Goal: Task Accomplishment & Management: Manage account settings

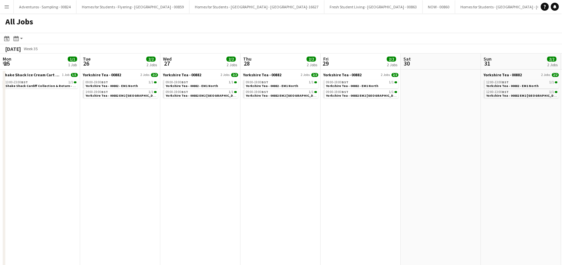
scroll to position [0, 323]
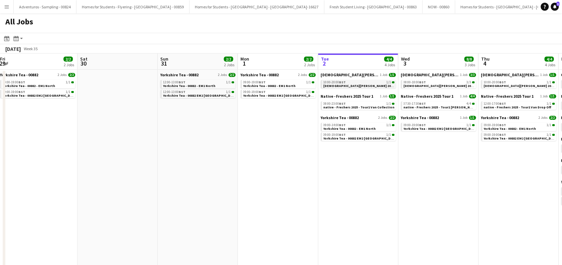
click at [352, 86] on span "[DEMOGRAPHIC_DATA][PERSON_NAME] 2025 Tour 2 - 00848 - Van Collection & Travel D…" at bounding box center [393, 86] width 140 height 4
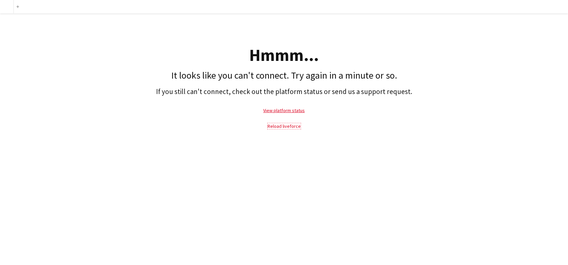
click at [285, 127] on link "Reload liveforce" at bounding box center [284, 126] width 33 height 6
click at [281, 126] on link "Reload liveforce" at bounding box center [284, 126] width 33 height 6
click at [273, 126] on link "Reload liveforce" at bounding box center [284, 126] width 33 height 6
click at [281, 109] on link "View platform status" at bounding box center [284, 111] width 42 height 6
click at [282, 128] on link "Reload liveforce" at bounding box center [284, 126] width 33 height 6
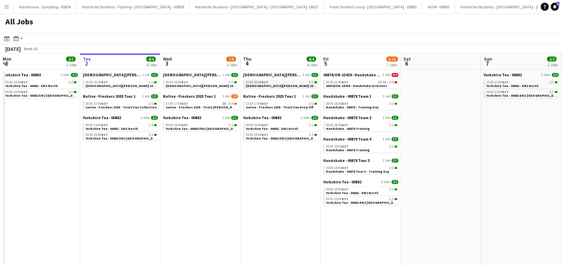
click at [272, 84] on span "[DEMOGRAPHIC_DATA][PERSON_NAME] 2025 Tour 2 - 00848 - Travel Day" at bounding box center [302, 86] width 112 height 4
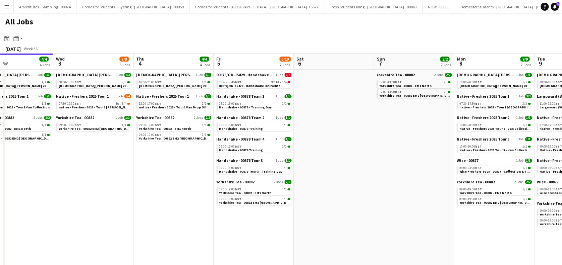
scroll to position [0, 307]
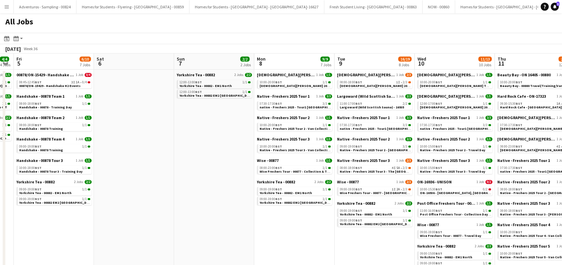
drag, startPoint x: 479, startPoint y: 199, endPoint x: 182, endPoint y: 233, distance: 298.8
click at [182, 233] on app-calendar-viewport "Mon 1 2/2 2 Jobs Tue 2 4/4 4 Jobs Wed 3 7/8 3 Jobs Thu 4 4/4 4 Jobs Fri 5 6/10 …" at bounding box center [281, 200] width 562 height 292
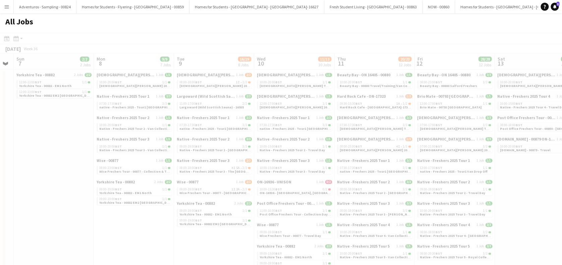
scroll to position [0, 180]
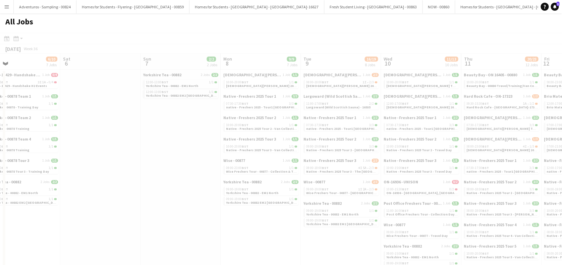
drag, startPoint x: 480, startPoint y: 168, endPoint x: 397, endPoint y: 197, distance: 87.9
click at [397, 197] on app-all-jobs "All Jobs Date picker SEP 2025 SEP 2025 Monday M Tuesday T Wednesday W Thursday …" at bounding box center [281, 179] width 562 height 332
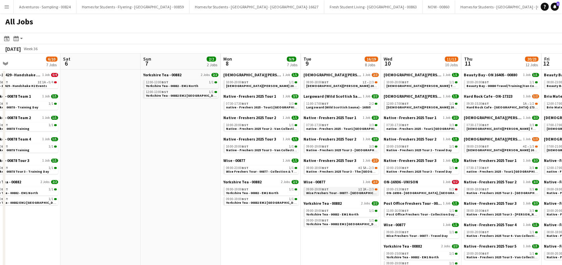
click at [340, 195] on span "Wise Freshers Tour - 00877 - St Andrews University" at bounding box center [358, 193] width 105 height 4
click at [346, 170] on span "Native - Freshers 2025 Tour 3 - The [GEOGRAPHIC_DATA]" at bounding box center [350, 172] width 89 height 4
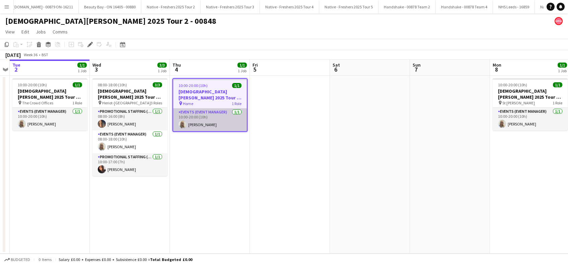
scroll to position [0, 1794]
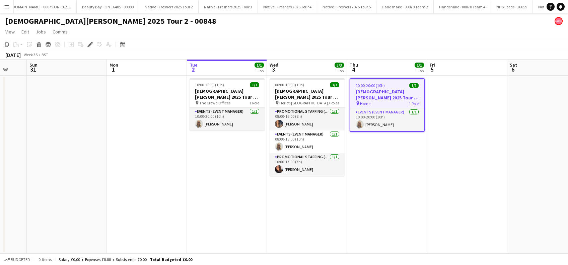
drag, startPoint x: 141, startPoint y: 220, endPoint x: 249, endPoint y: 221, distance: 107.9
click at [249, 221] on app-calendar-viewport "Fri 29 Sat 30 Sun 31 Mon 1 Tue 2 1/1 1 Job Wed 3 3/3 1 Job Thu 4 1/1 1 Job Fri …" at bounding box center [284, 157] width 568 height 194
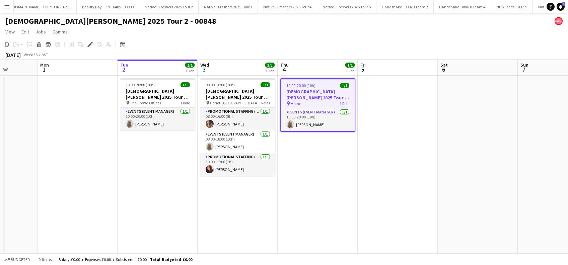
click at [157, 163] on app-date-cell "10:00-20:00 (10h) 1/1 Lady Garden 2025 Tour 2 - 00848 - Van Collection & Travel…" at bounding box center [158, 165] width 80 height 178
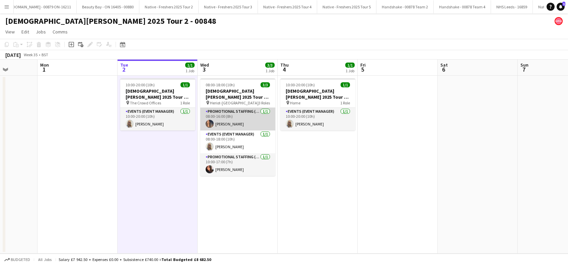
click at [236, 122] on app-card-role "Promotional Staffing (Brand Ambassadors) 1/1 08:00-16:00 (8h) Aaliyah Learmonth" at bounding box center [237, 119] width 75 height 23
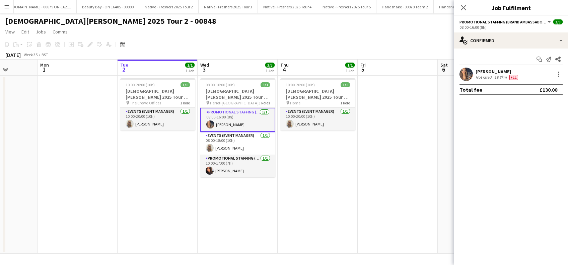
click at [499, 70] on div "Aaliyah Learmonth" at bounding box center [498, 72] width 44 height 6
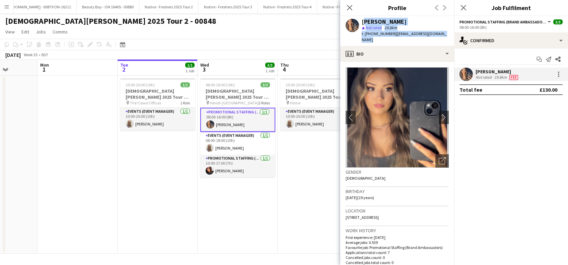
drag, startPoint x: 447, startPoint y: 32, endPoint x: 363, endPoint y: 22, distance: 85.3
click at [363, 22] on div "Aaliyah Learmonth star Not rated 19.8km t. +447710546843 | aaliyahlearmonth3@gm…" at bounding box center [397, 31] width 114 height 30
copy div "Aaliyah Learmonth star Not rated 19.8km t. +447710546843 | aaliyahlearmonth3@gm…"
click at [231, 169] on app-card-role "Promotional Staffing (Brand Ambassadors) 1/1 10:00-17:00 (7h) Carri Freedman" at bounding box center [237, 166] width 75 height 23
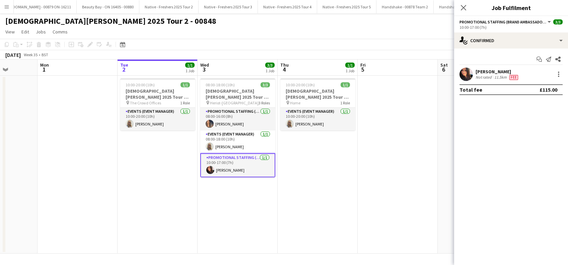
click at [495, 74] on div "Carri Freedman" at bounding box center [498, 72] width 44 height 6
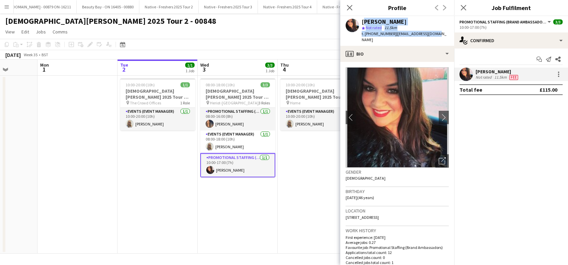
drag, startPoint x: 433, startPoint y: 33, endPoint x: 362, endPoint y: 21, distance: 72.0
click at [362, 21] on div "Carri Freedman star Not rated 11.5km t. +447850744967 | carrif@hotmail.co.uk" at bounding box center [397, 31] width 114 height 30
copy div "Carri Freedman star Not rated 11.5km t. +447850744967 | carrif@hotmail.co.uk"
click at [312, 190] on app-date-cell "10:00-20:00 (10h) 1/1 Lady Garden 2025 Tour 2 - 00848 - Travel Day pin Home 1 R…" at bounding box center [318, 165] width 80 height 178
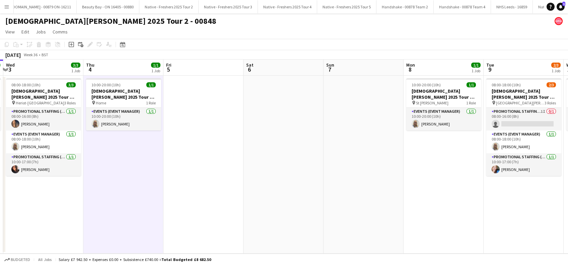
drag, startPoint x: 329, startPoint y: 196, endPoint x: 152, endPoint y: 235, distance: 180.8
click at [133, 239] on app-calendar-viewport "Sun 31 Mon 1 Tue 2 1/1 1 Job Wed 3 3/3 1 Job Thu 4 1/1 1 Job Fri 5 Sat 6 Sun 7 …" at bounding box center [284, 157] width 568 height 194
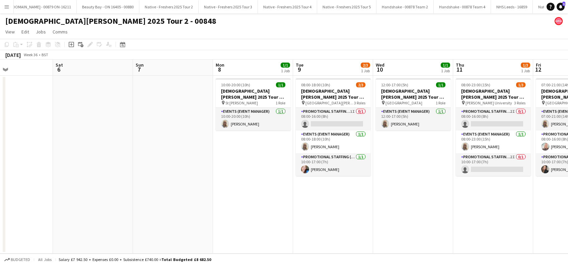
drag, startPoint x: 124, startPoint y: 250, endPoint x: 118, endPoint y: 251, distance: 6.2
click at [118, 251] on app-calendar-viewport "Tue 2 1/1 1 Job Wed 3 3/3 1 Job Thu 4 1/1 1 Job Fri 5 Sat 6 Sun 7 Mon 8 1/1 1 J…" at bounding box center [284, 157] width 568 height 194
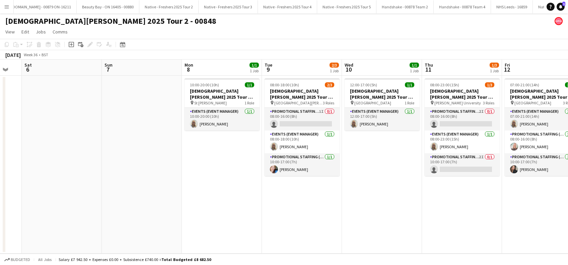
scroll to position [0, 320]
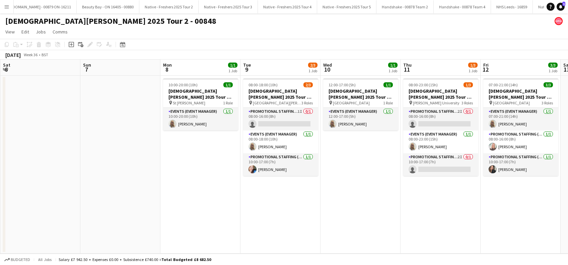
drag, startPoint x: 419, startPoint y: 198, endPoint x: 367, endPoint y: 233, distance: 63.5
click at [367, 233] on app-calendar-viewport "Tue 2 1/1 1 Job Wed 3 3/3 1 Job Thu 4 1/1 1 Job Fri 5 Sat 6 Sun 7 Mon 8 1/1 1 J…" at bounding box center [284, 157] width 568 height 194
click at [279, 171] on app-card-role "Promotional Staffing (Brand Ambassadors) 1/1 10:00-17:00 (7h) Stephanie Baillie" at bounding box center [280, 164] width 75 height 23
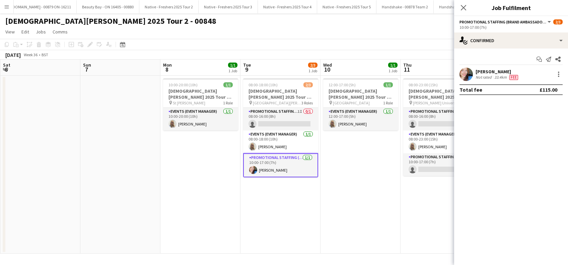
click at [491, 72] on div "Stephanie Baillie" at bounding box center [498, 72] width 44 height 6
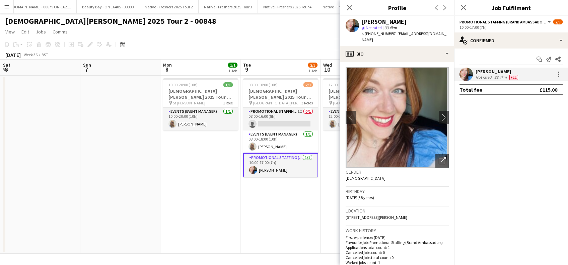
click at [288, 215] on app-date-cell "08:00-18:00 (10h) 2/3 Lady Garden 2025 Tour 2 - 00848 - St Andrews University p…" at bounding box center [281, 165] width 80 height 178
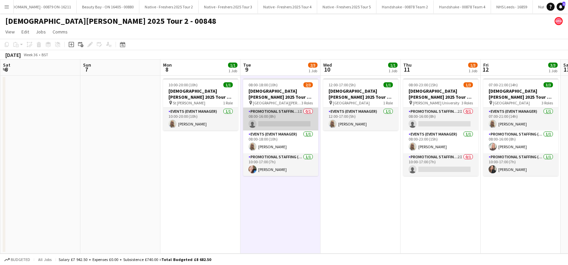
click at [289, 129] on app-card-role "Promotional Staffing (Brand Ambassadors) 1I 0/1 08:00-16:00 (8h) single-neutral…" at bounding box center [280, 119] width 75 height 23
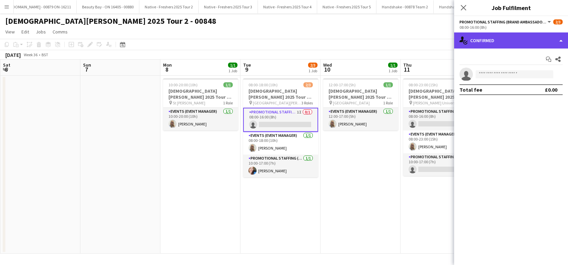
click at [491, 42] on div "single-neutral-actions-check-2 Confirmed" at bounding box center [511, 40] width 114 height 16
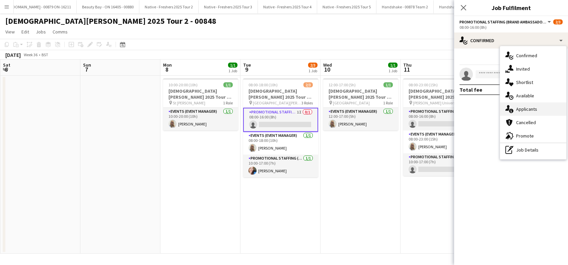
click at [523, 105] on div "single-neutral-actions-information Applicants" at bounding box center [533, 109] width 66 height 13
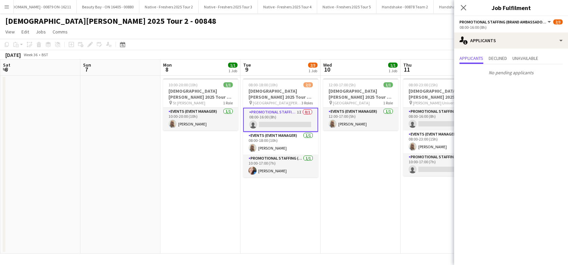
click at [277, 192] on app-date-cell "08:00-18:00 (10h) 2/3 Lady Garden 2025 Tour 2 - 00848 - St Andrews University p…" at bounding box center [281, 165] width 80 height 178
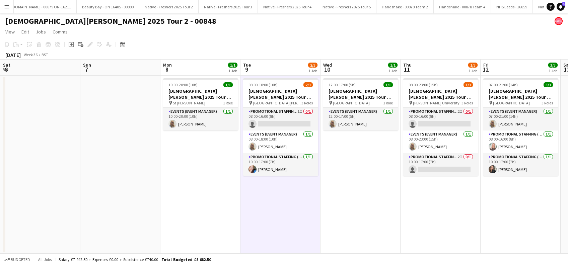
click at [356, 185] on app-date-cell "12:00-17:00 (5h) 1/1 Lady Garden 2025 Tour 2 - 00848 - Travel Day pin Aberdeen …" at bounding box center [361, 165] width 80 height 178
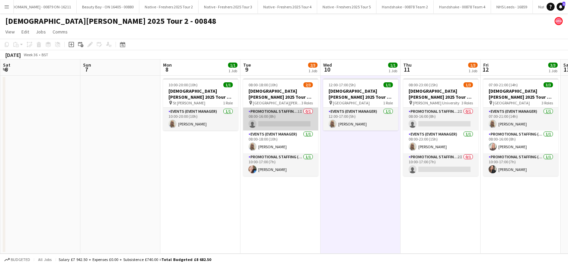
click at [264, 117] on app-card-role "Promotional Staffing (Brand Ambassadors) 1I 0/1 08:00-16:00 (8h) single-neutral…" at bounding box center [280, 119] width 75 height 23
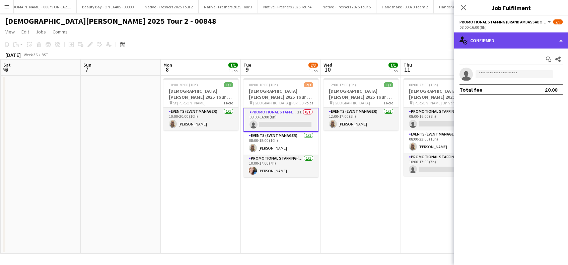
click at [508, 41] on div "single-neutral-actions-check-2 Confirmed" at bounding box center [511, 40] width 114 height 16
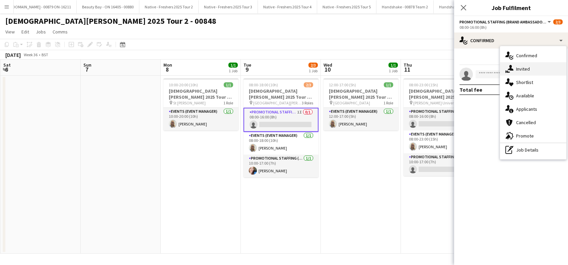
click at [524, 68] on span "Invited" at bounding box center [523, 69] width 14 height 6
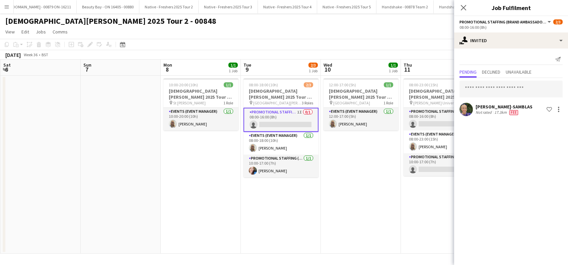
click at [388, 185] on app-date-cell "12:00-17:00 (5h) 1/1 Lady Garden 2025 Tour 2 - 00848 - Travel Day pin Aberdeen …" at bounding box center [361, 165] width 80 height 178
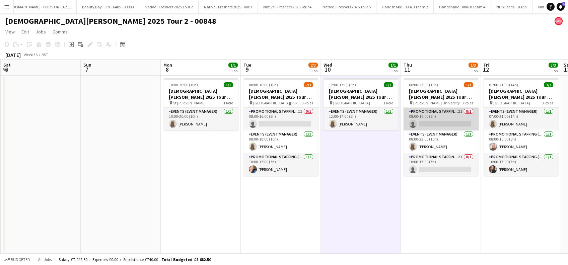
click at [438, 118] on app-card-role "Promotional Staffing (Brand Ambassadors) 2I 0/1 08:00-16:00 (8h) single-neutral…" at bounding box center [441, 119] width 75 height 23
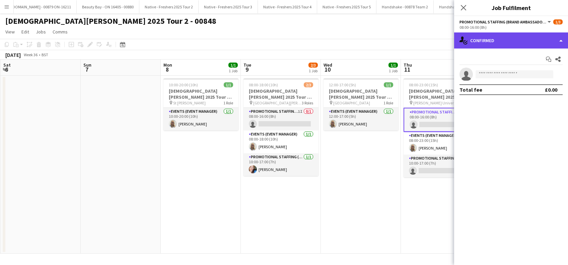
click at [509, 44] on div "single-neutral-actions-check-2 Confirmed" at bounding box center [511, 40] width 114 height 16
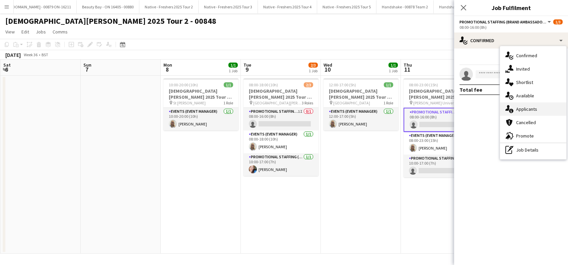
click at [526, 106] on span "Applicants" at bounding box center [526, 109] width 21 height 6
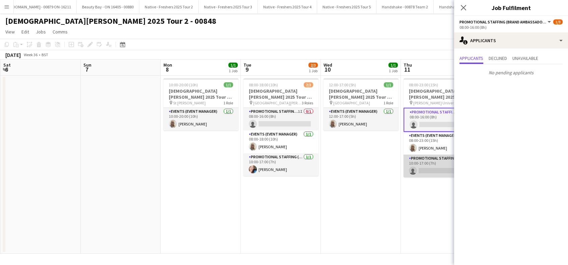
click at [437, 168] on app-card-role "Promotional Staffing (Brand Ambassadors) 2I 0/1 10:00-17:00 (7h) single-neutral…" at bounding box center [441, 166] width 75 height 23
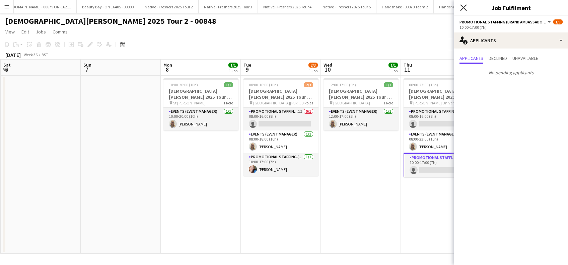
click at [464, 9] on icon "Close pop-in" at bounding box center [463, 7] width 6 height 6
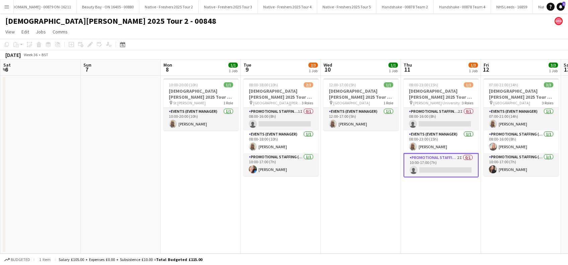
click at [319, 206] on app-date-cell "08:00-18:00 (10h) 2/3 Lady Garden 2025 Tour 2 - 00848 - St Andrews University p…" at bounding box center [281, 165] width 80 height 178
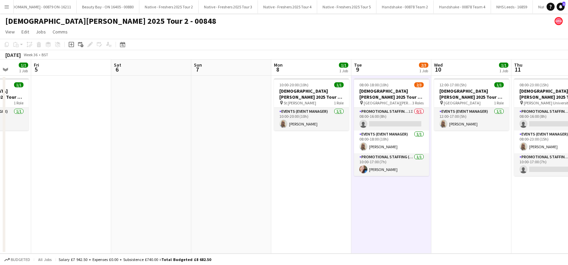
scroll to position [0, 166]
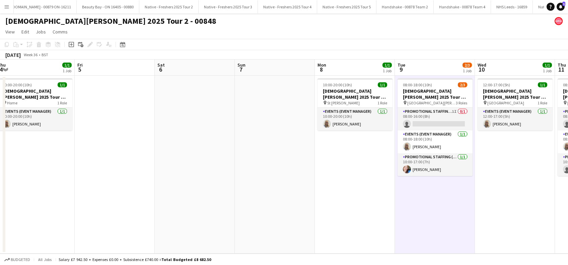
drag, startPoint x: 170, startPoint y: 218, endPoint x: 323, endPoint y: 216, distance: 152.8
click at [323, 216] on app-calendar-viewport "Tue 2 1/1 1 Job Wed 3 3/3 1 Job Thu 4 1/1 1 Job Fri 5 Sat 6 Sun 7 Mon 8 1/1 1 J…" at bounding box center [284, 157] width 568 height 194
click at [421, 166] on app-card-role "Promotional Staffing (Brand Ambassadors) 1/1 10:00-17:00 (7h) Stephanie Baillie" at bounding box center [435, 164] width 75 height 23
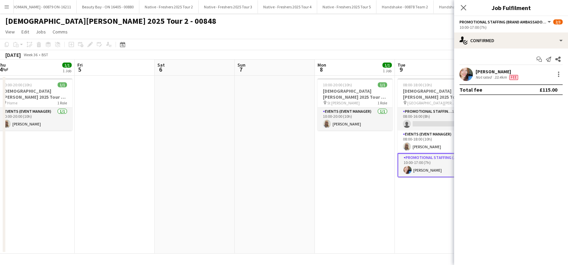
click at [494, 69] on div "Stephanie Baillie" at bounding box center [498, 72] width 44 height 6
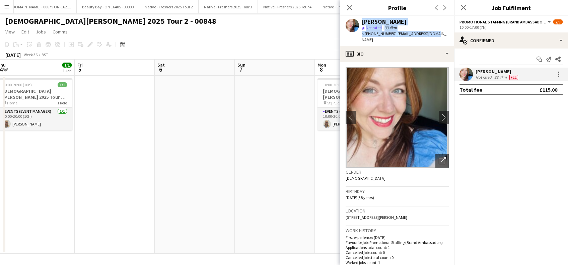
drag, startPoint x: 437, startPoint y: 35, endPoint x: 360, endPoint y: 18, distance: 78.3
click at [360, 18] on app-profile-header "Stephanie Baillie star Not rated 33.4km t. +447809736280 | baillie14@gmail.com" at bounding box center [397, 31] width 114 height 30
copy div "Stephanie Baillie star Not rated 33.4km t. +447809736280 | baillie14@gmail.com"
click at [463, 5] on icon "Close pop-in" at bounding box center [463, 7] width 6 height 6
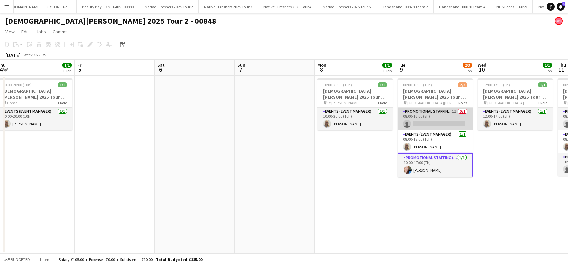
click at [431, 117] on app-card-role "Promotional Staffing (Brand Ambassadors) 1I 0/1 08:00-16:00 (8h) single-neutral…" at bounding box center [435, 119] width 75 height 23
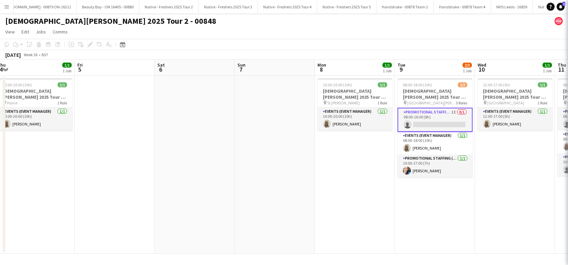
scroll to position [0, 165]
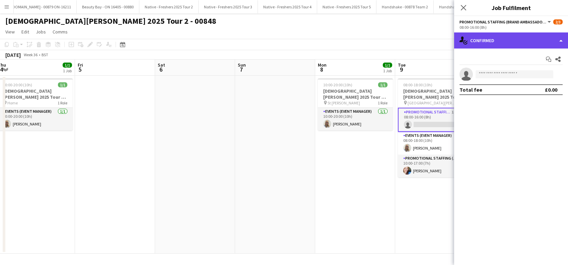
click at [498, 40] on div "single-neutral-actions-check-2 Confirmed" at bounding box center [511, 40] width 114 height 16
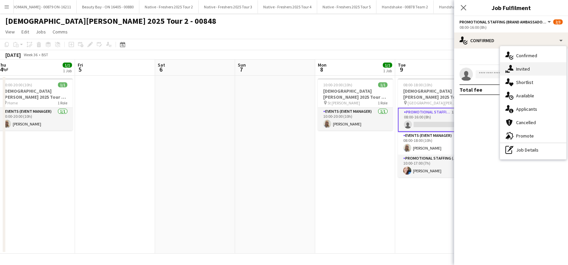
click at [524, 66] on div "single-neutral-actions-share-1 Invited" at bounding box center [533, 68] width 66 height 13
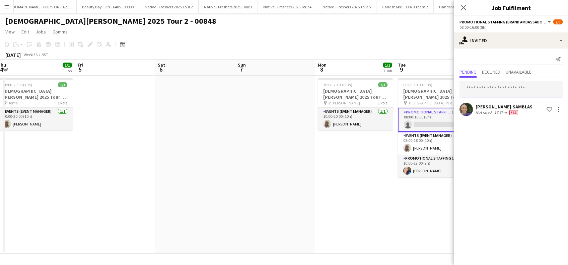
click at [499, 86] on input "text" at bounding box center [511, 89] width 103 height 17
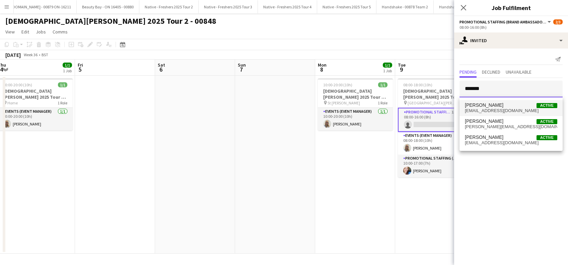
type input "*******"
click at [483, 108] on span "kayleighgore@googlemail.com" at bounding box center [511, 110] width 92 height 5
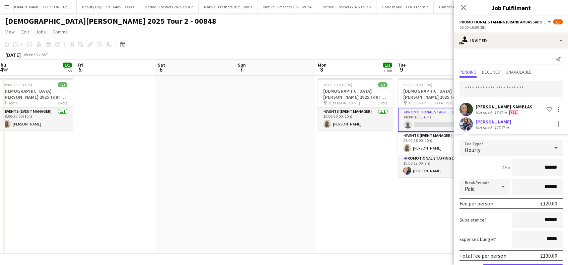
scroll to position [23, 0]
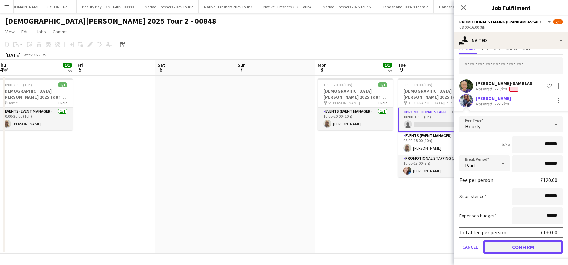
click at [519, 247] on button "Confirm" at bounding box center [522, 247] width 79 height 13
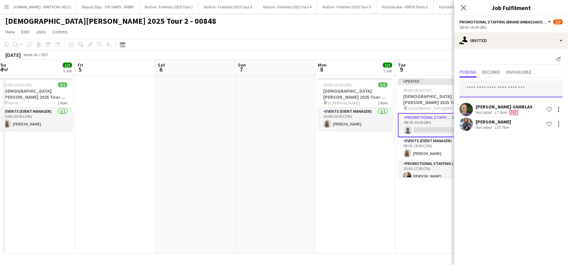
click at [485, 88] on input "text" at bounding box center [511, 89] width 103 height 17
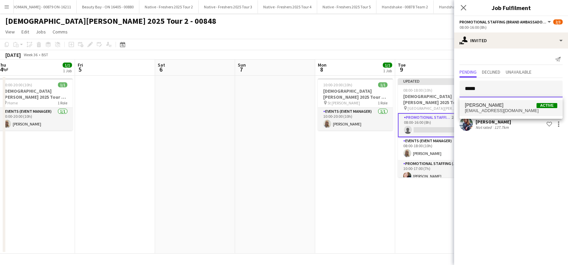
type input "*****"
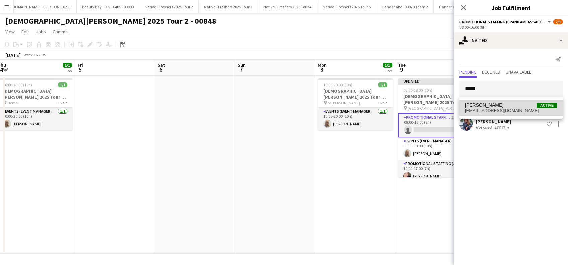
click at [490, 110] on span "niarosi21@gmail.com" at bounding box center [511, 110] width 92 height 5
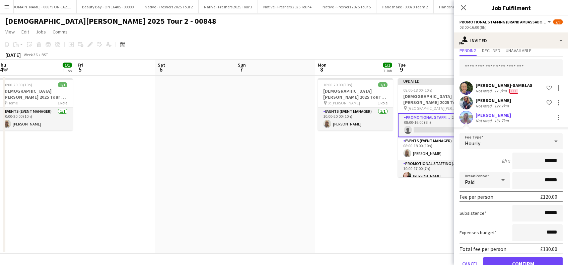
scroll to position [38, 0]
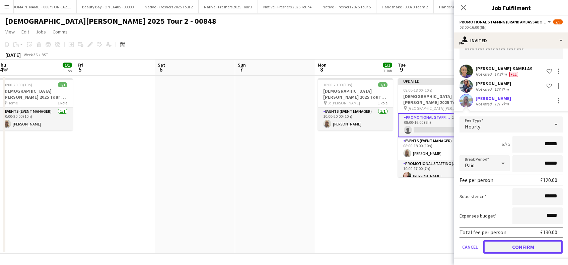
click at [522, 244] on button "Confirm" at bounding box center [522, 247] width 79 height 13
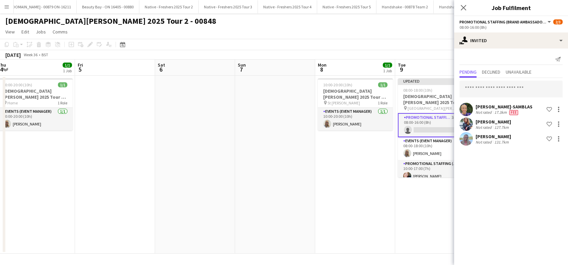
click at [421, 225] on app-date-cell "Updated 08:00-18:00 (10h) 2/3 Lady Garden 2025 Tour 2 - 00848 - St Andrews Univ…" at bounding box center [435, 165] width 80 height 178
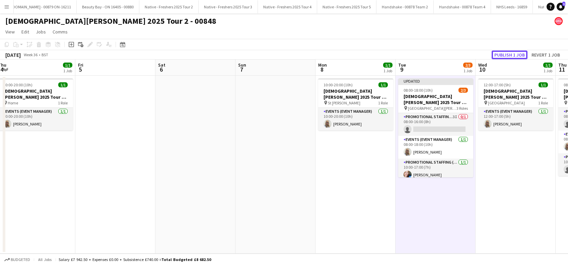
click at [509, 57] on button "Publish 1 job" at bounding box center [510, 55] width 36 height 9
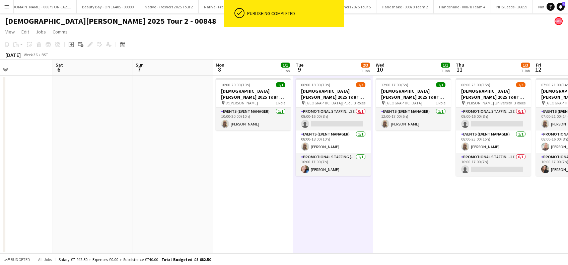
scroll to position [0, 307]
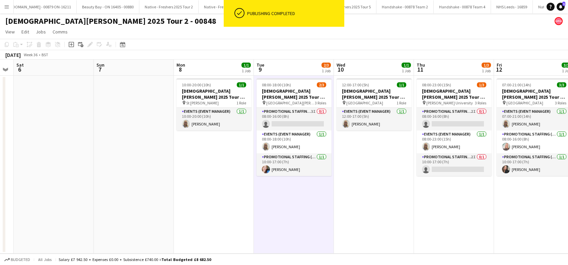
drag, startPoint x: 501, startPoint y: 210, endPoint x: 359, endPoint y: 217, distance: 141.9
click at [359, 217] on app-calendar-viewport "Tue 2 1/1 1 Job Wed 3 3/3 1 Job Thu 4 1/1 1 Job Fri 5 Sat 6 Sun 7 Mon 8 1/1 1 J…" at bounding box center [284, 157] width 568 height 194
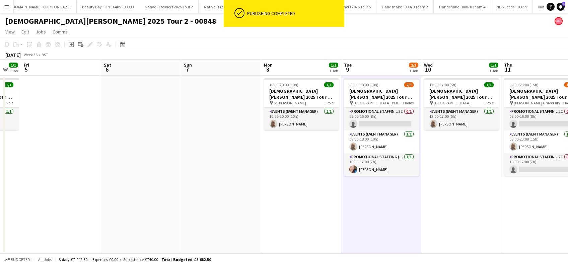
scroll to position [0, 206]
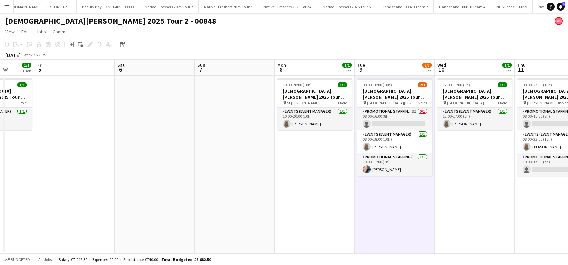
drag, startPoint x: 299, startPoint y: 220, endPoint x: 399, endPoint y: 217, distance: 100.9
click at [399, 217] on app-calendar-viewport "Tue 2 1/1 1 Job Wed 3 3/3 1 Job Thu 4 1/1 1 Job Fri 5 Sat 6 Sun 7 Mon 8 1/1 1 J…" at bounding box center [284, 157] width 568 height 194
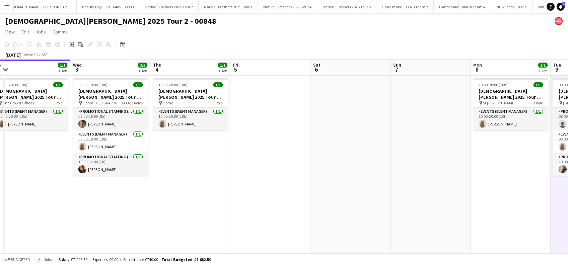
scroll to position [0, 212]
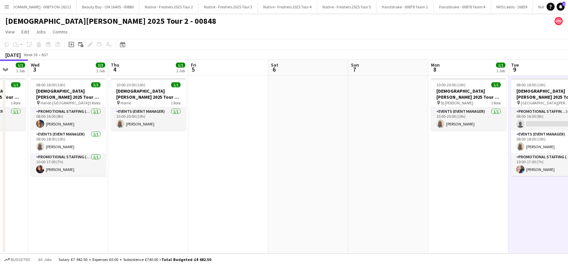
drag, startPoint x: 179, startPoint y: 219, endPoint x: 412, endPoint y: 226, distance: 233.9
click at [412, 226] on app-calendar-viewport "Sun 31 Mon 1 Tue 2 1/1 1 Job Wed 3 3/3 1 Job Thu 4 1/1 1 Job Fri 5 Sat 6 Sun 7 …" at bounding box center [284, 157] width 568 height 194
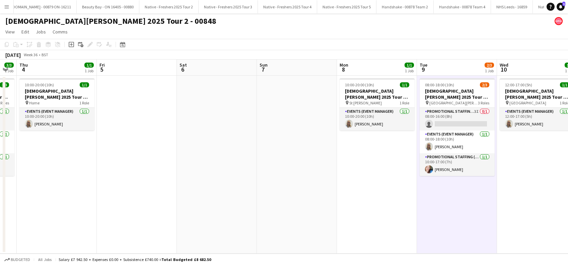
scroll to position [0, 263]
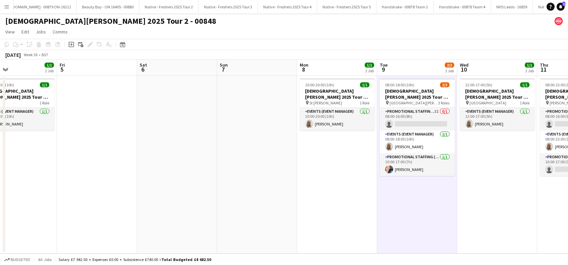
drag, startPoint x: 421, startPoint y: 179, endPoint x: 284, endPoint y: 190, distance: 137.8
click at [223, 204] on app-calendar-viewport "Mon 1 Tue 2 1/1 1 Job Wed 3 3/3 1 Job Thu 4 1/1 1 Job Fri 5 Sat 6 Sun 7 Mon 8 1…" at bounding box center [284, 157] width 568 height 194
click at [435, 125] on app-card-role "Promotional Staffing (Brand Ambassadors) 3I 0/1 08:00-16:00 (8h) single-neutral…" at bounding box center [417, 119] width 75 height 23
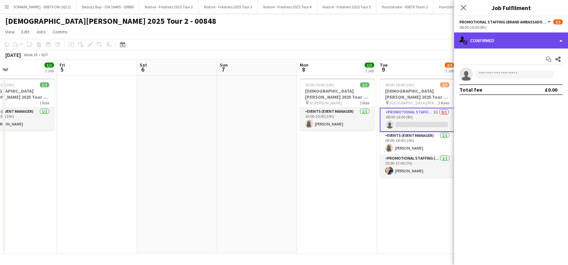
click at [503, 39] on div "single-neutral-actions-check-2 Confirmed" at bounding box center [511, 40] width 114 height 16
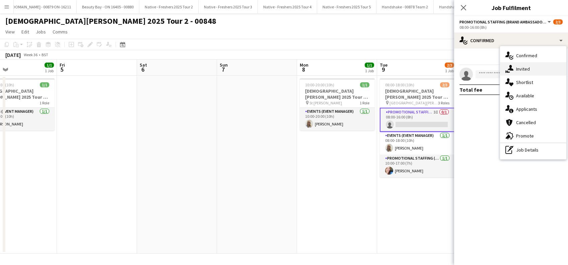
click at [527, 67] on span "Invited" at bounding box center [523, 69] width 14 height 6
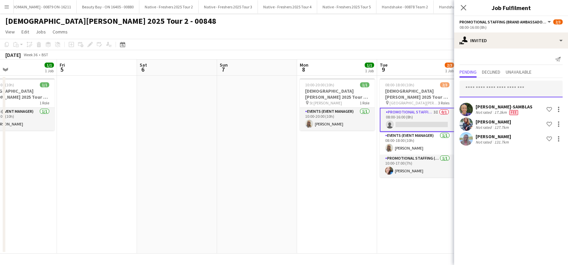
click at [486, 90] on input "text" at bounding box center [511, 89] width 103 height 17
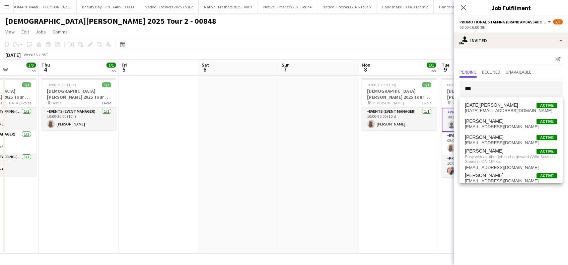
scroll to position [0, 194]
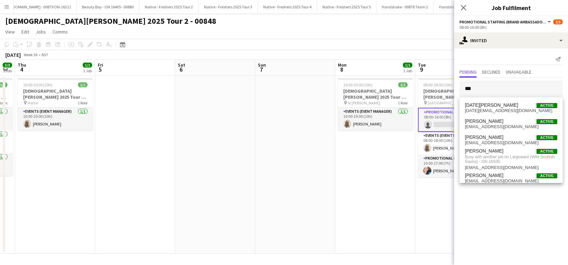
drag, startPoint x: 133, startPoint y: 186, endPoint x: 129, endPoint y: 180, distance: 7.2
click at [129, 180] on app-calendar-viewport "Sun 31 Mon 1 Tue 2 1/1 1 Job Wed 3 3/3 1 Job Thu 4 1/1 1 Job Fri 5 Sat 6 Sun 7 …" at bounding box center [284, 157] width 568 height 194
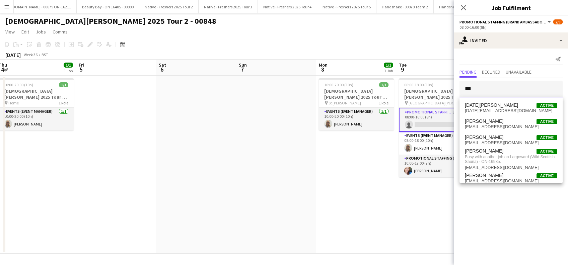
click at [489, 88] on input "***" at bounding box center [511, 89] width 103 height 17
type input "*"
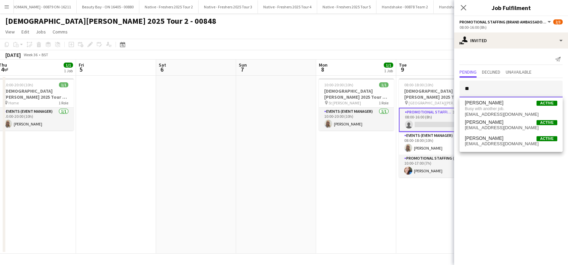
type input "*"
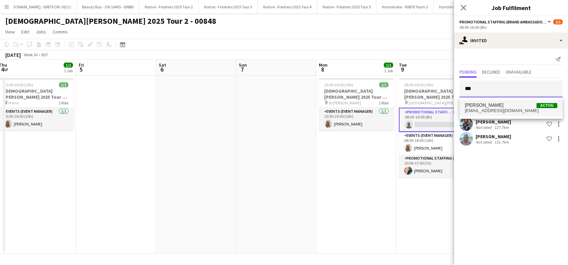
type input "***"
click at [490, 104] on span "Jerrica Learmonth" at bounding box center [484, 106] width 39 height 6
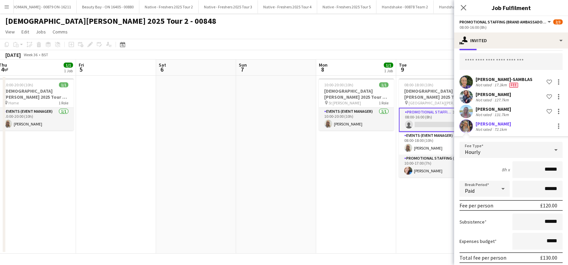
scroll to position [53, 0]
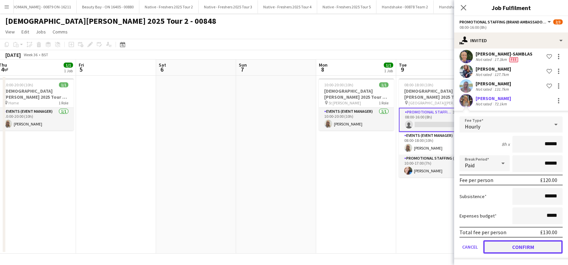
click at [515, 245] on button "Confirm" at bounding box center [522, 247] width 79 height 13
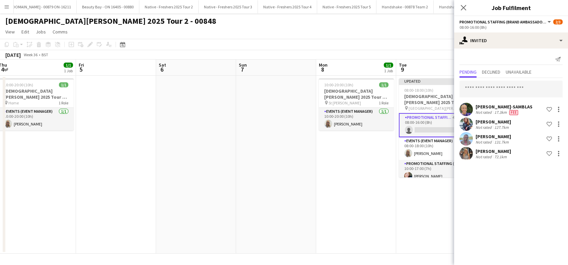
scroll to position [0, 0]
drag, startPoint x: 432, startPoint y: 223, endPoint x: 435, endPoint y: 212, distance: 11.6
click at [432, 223] on app-date-cell "Updated 08:00-18:00 (10h) 2/3 Lady Garden 2025 Tour 2 - 00848 - St Andrews Univ…" at bounding box center [436, 165] width 80 height 178
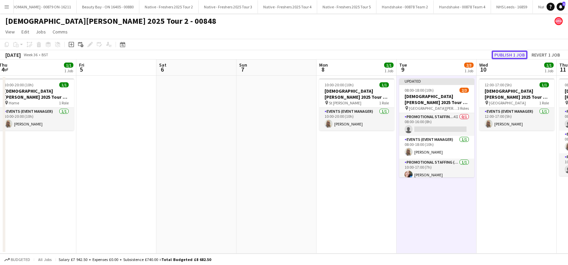
click at [510, 58] on button "Publish 1 job" at bounding box center [510, 55] width 36 height 9
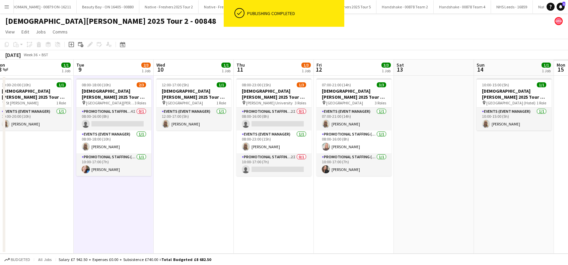
scroll to position [0, 202]
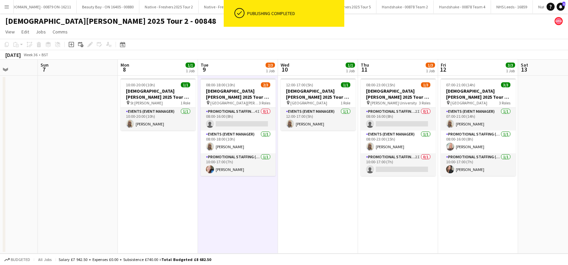
drag, startPoint x: 325, startPoint y: 193, endPoint x: 191, endPoint y: 212, distance: 135.6
click at [148, 215] on app-calendar-viewport "Thu 4 1/1 1 Job Fri 5 Sat 6 Sun 7 Mon 8 1/1 1 Job Tue 9 2/3 1 Job Wed 10 1/1 1 …" at bounding box center [284, 157] width 568 height 194
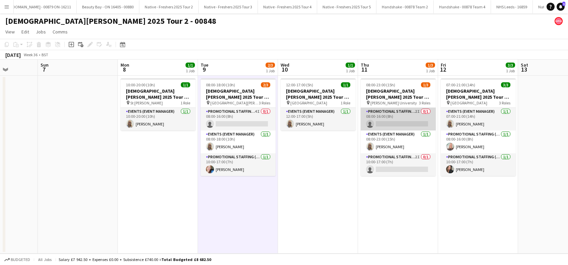
click at [402, 122] on app-card-role "Promotional Staffing (Brand Ambassadors) 2I 0/1 08:00-16:00 (8h) single-neutral…" at bounding box center [398, 119] width 75 height 23
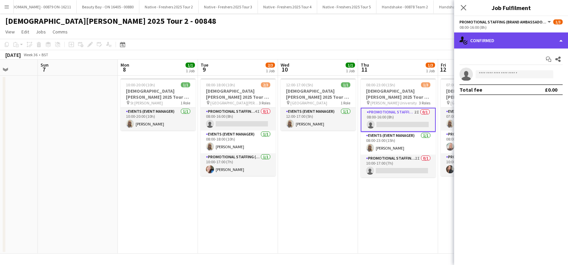
click at [509, 36] on div "single-neutral-actions-check-2 Confirmed" at bounding box center [511, 40] width 114 height 16
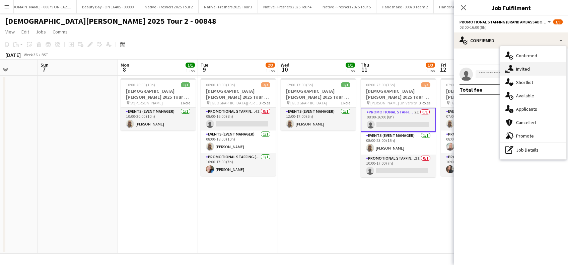
click at [529, 69] on span "Invited" at bounding box center [523, 69] width 14 height 6
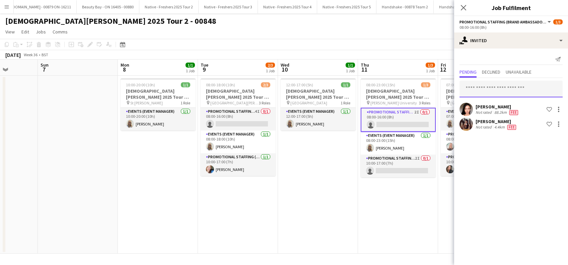
click at [487, 91] on input "text" at bounding box center [511, 89] width 103 height 17
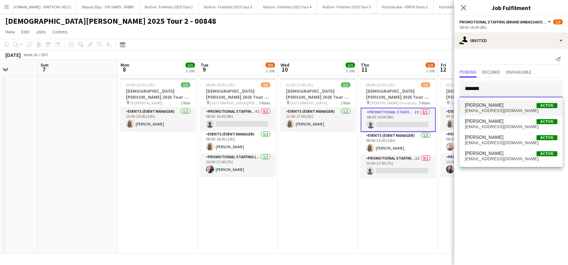
type input "*******"
click at [490, 109] on span "baillie14@gmail.com" at bounding box center [511, 110] width 92 height 5
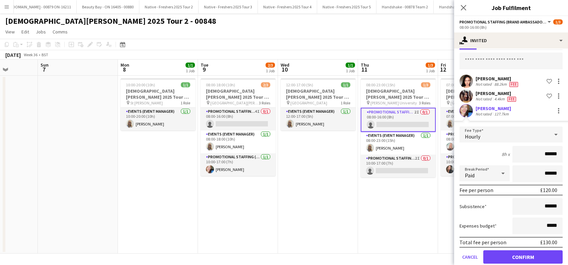
scroll to position [38, 0]
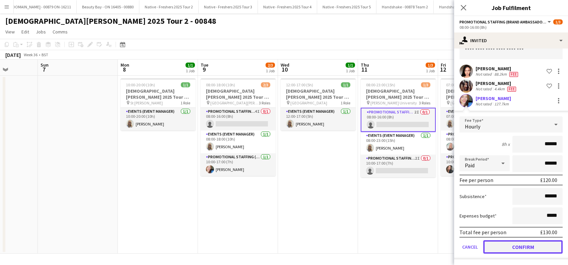
click at [515, 245] on button "Confirm" at bounding box center [522, 247] width 79 height 13
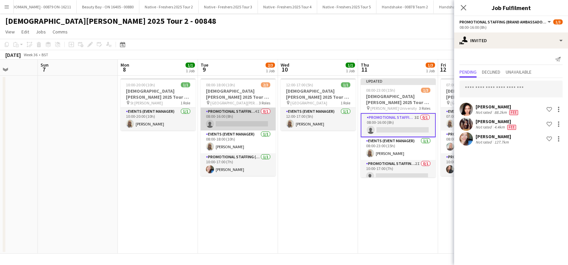
click at [232, 124] on app-card-role "Promotional Staffing (Brand Ambassadors) 4I 0/1 08:00-16:00 (8h) single-neutral…" at bounding box center [238, 119] width 75 height 23
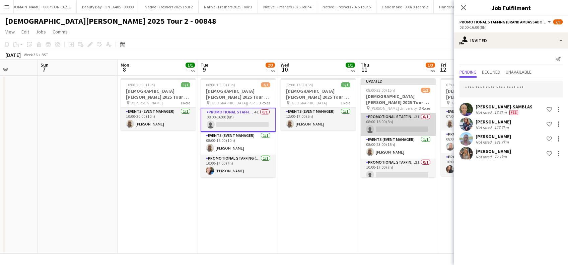
click at [393, 128] on app-card-role "Promotional Staffing (Brand Ambassadors) 3I 0/1 08:00-16:00 (8h) single-neutral…" at bounding box center [398, 124] width 75 height 23
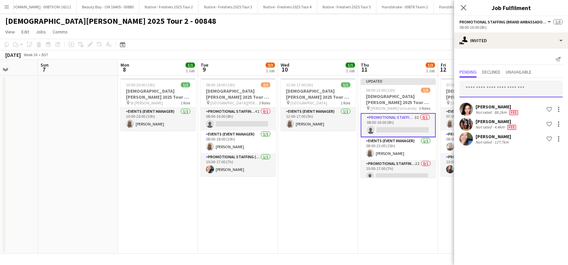
click at [467, 88] on input "text" at bounding box center [511, 89] width 103 height 17
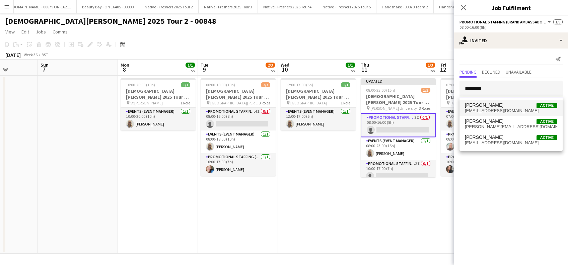
type input "********"
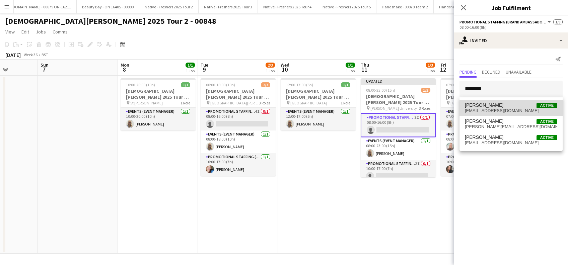
click at [473, 113] on span "kayleighgore@googlemail.com" at bounding box center [511, 110] width 92 height 5
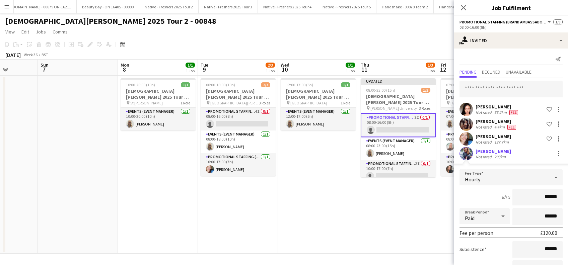
scroll to position [53, 0]
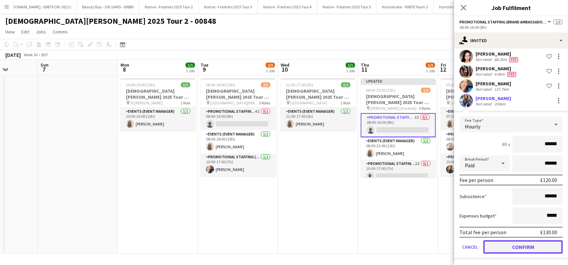
click at [514, 246] on button "Confirm" at bounding box center [522, 247] width 79 height 13
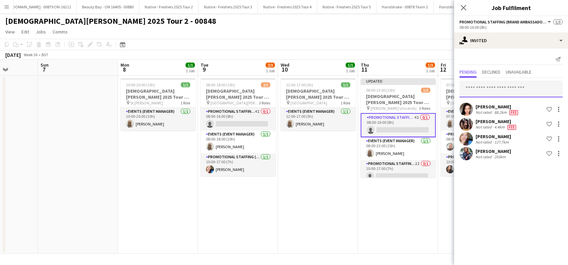
drag, startPoint x: 484, startPoint y: 89, endPoint x: 479, endPoint y: 90, distance: 5.1
click at [484, 89] on input "text" at bounding box center [511, 89] width 103 height 17
type input "*"
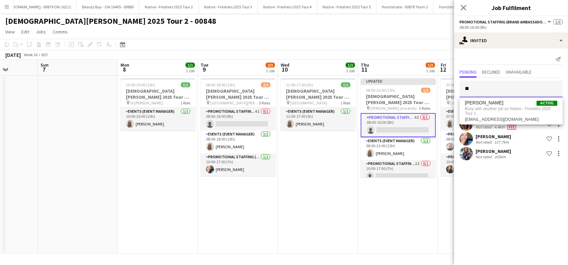
type input "*"
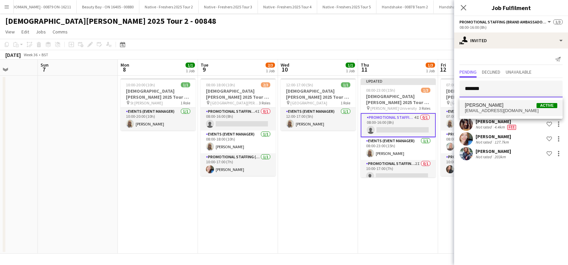
type input "*******"
click at [496, 111] on span "jerricalearmonth@hotmail.com" at bounding box center [511, 110] width 92 height 5
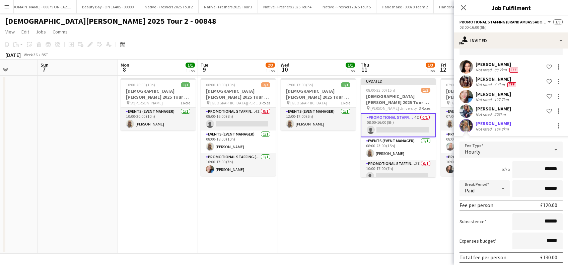
scroll to position [68, 0]
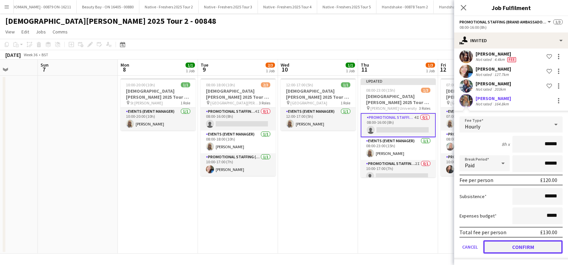
click at [518, 246] on button "Confirm" at bounding box center [522, 247] width 79 height 13
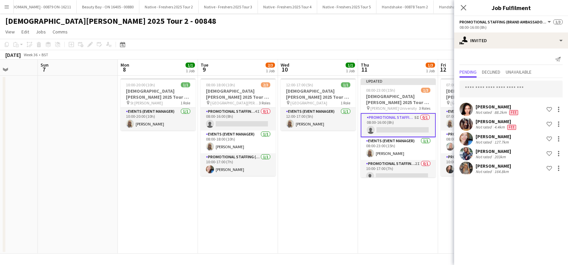
click at [432, 228] on app-date-cell "Updated 08:00-23:00 (15h) 1/3 Lady Garden 2025 Tour 2 - 00848 - Robert Gordon U…" at bounding box center [398, 165] width 80 height 178
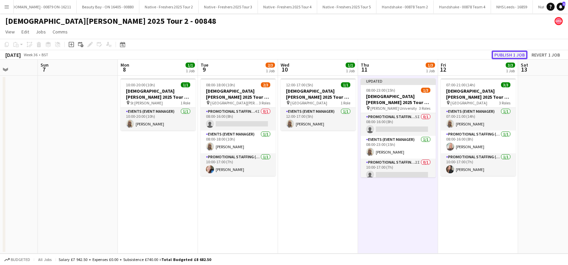
click at [506, 55] on button "Publish 1 job" at bounding box center [510, 55] width 36 height 9
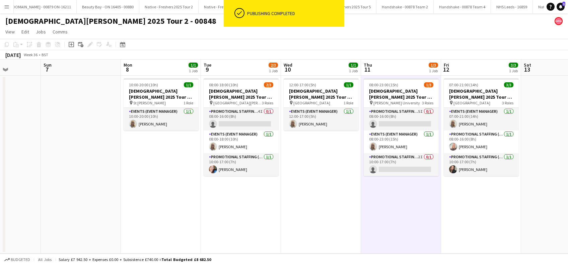
drag, startPoint x: 407, startPoint y: 215, endPoint x: 490, endPoint y: 207, distance: 83.5
click at [490, 207] on app-calendar-viewport "Thu 4 1/1 1 Job Fri 5 Sat 6 Sun 7 Mon 8 1/1 1 Job Tue 9 2/3 1 Job Wed 10 1/1 1 …" at bounding box center [284, 157] width 568 height 194
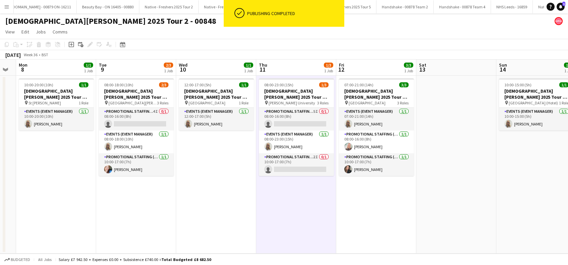
drag, startPoint x: 374, startPoint y: 215, endPoint x: 227, endPoint y: 223, distance: 147.6
click at [227, 223] on app-calendar-viewport "Fri 5 Sat 6 Sun 7 Mon 8 1/1 1 Job Tue 9 2/3 1 Job Wed 10 1/1 1 Job Thu 11 1/3 1…" at bounding box center [284, 157] width 568 height 194
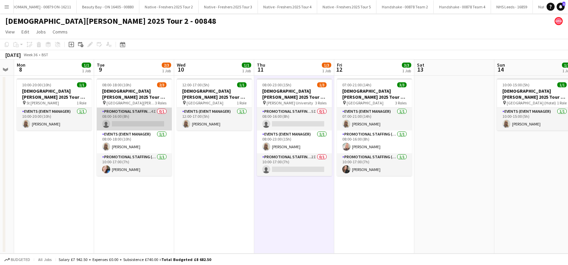
click at [150, 121] on app-card-role "Promotional Staffing (Brand Ambassadors) 4I 0/1 08:00-16:00 (8h) single-neutral…" at bounding box center [134, 119] width 75 height 23
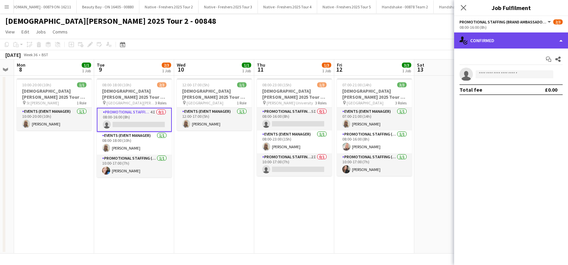
click at [501, 40] on div "single-neutral-actions-check-2 Confirmed" at bounding box center [511, 40] width 114 height 16
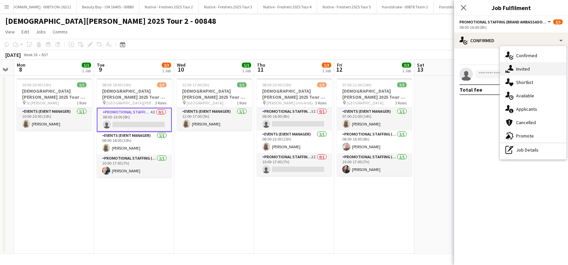
click at [524, 68] on span "Invited" at bounding box center [523, 69] width 14 height 6
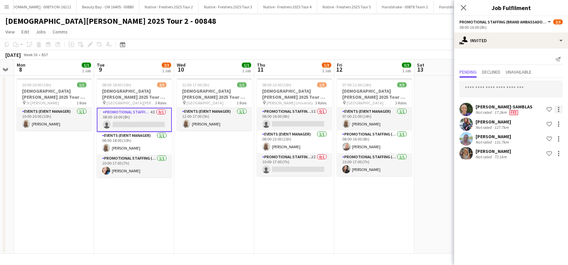
click at [559, 110] on div at bounding box center [559, 110] width 8 height 8
click at [496, 190] on div at bounding box center [284, 132] width 568 height 265
click at [559, 124] on div at bounding box center [558, 124] width 1 height 1
click at [538, 170] on span "Start chat" at bounding box center [529, 169] width 23 height 6
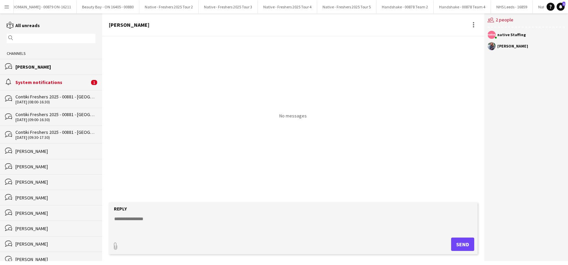
click at [134, 220] on textarea at bounding box center [295, 224] width 362 height 17
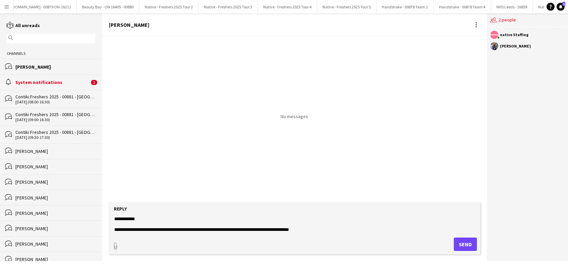
drag, startPoint x: 176, startPoint y: 231, endPoint x: 112, endPoint y: 215, distance: 65.2
click at [112, 215] on form "**********" at bounding box center [294, 229] width 371 height 52
type textarea "**********"
click at [461, 247] on button "Send" at bounding box center [465, 244] width 23 height 13
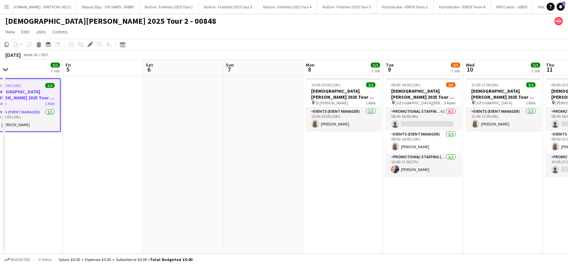
scroll to position [0, 289]
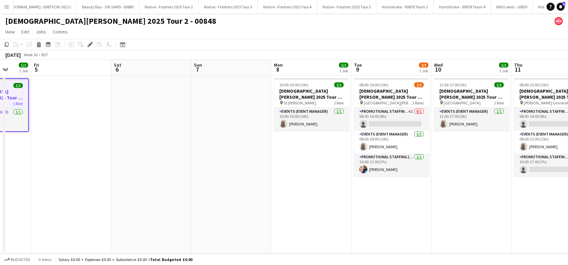
drag, startPoint x: 481, startPoint y: 205, endPoint x: 267, endPoint y: 227, distance: 215.2
click at [263, 228] on app-calendar-viewport "Mon 1 Tue 2 1/1 1 Job Wed 3 3/3 1 Job Thu 4 1/1 1 Job Fri 5 Sat 6 Sun 7 Mon 8 1…" at bounding box center [284, 157] width 568 height 194
click at [392, 122] on app-card-role "Promotional Staffing (Brand Ambassadors) 4I 0/1 08:00-16:00 (8h) single-neutral…" at bounding box center [391, 119] width 75 height 23
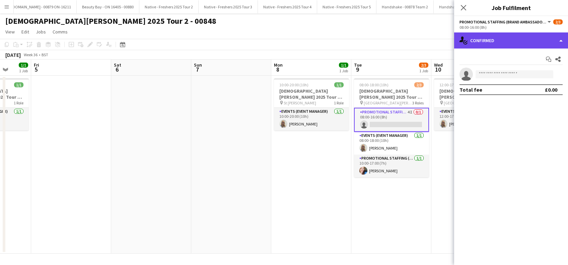
click at [505, 46] on div "single-neutral-actions-check-2 Confirmed" at bounding box center [511, 40] width 114 height 16
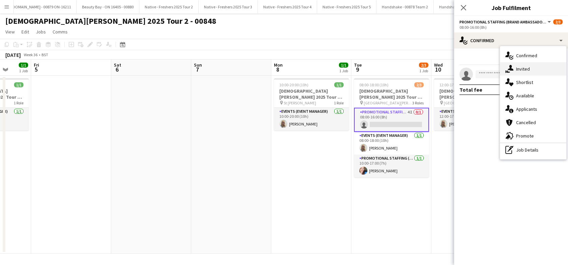
click at [527, 70] on span "Invited" at bounding box center [523, 69] width 14 height 6
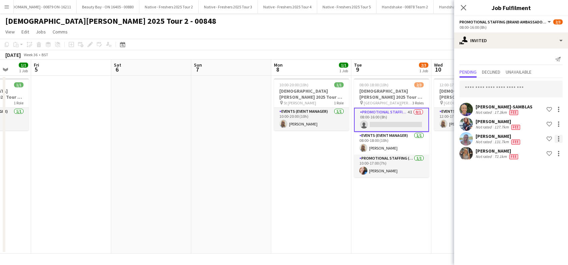
click at [558, 138] on div at bounding box center [558, 138] width 1 height 1
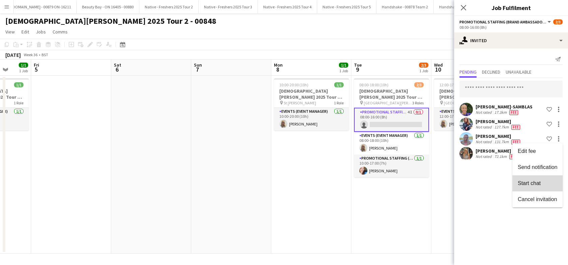
click at [531, 186] on span "Start chat" at bounding box center [538, 184] width 40 height 6
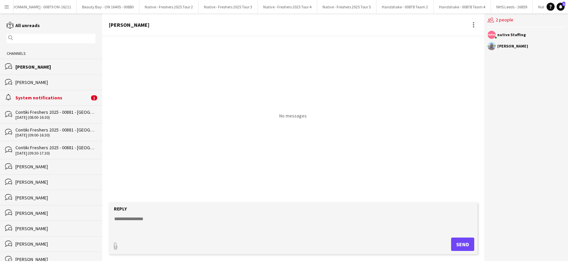
click at [152, 220] on textarea at bounding box center [295, 224] width 362 height 17
paste textarea "**********"
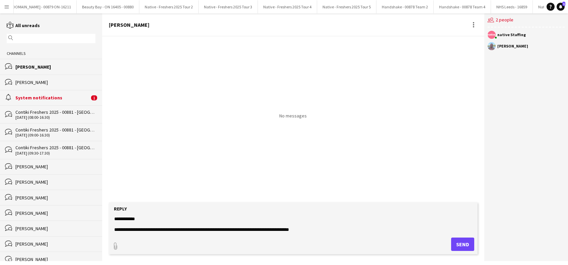
scroll to position [15, 0]
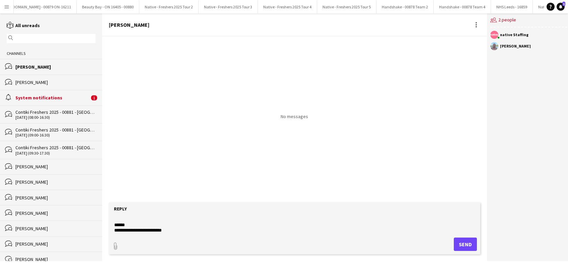
type textarea "**********"
click at [462, 243] on button "Send" at bounding box center [465, 244] width 23 height 13
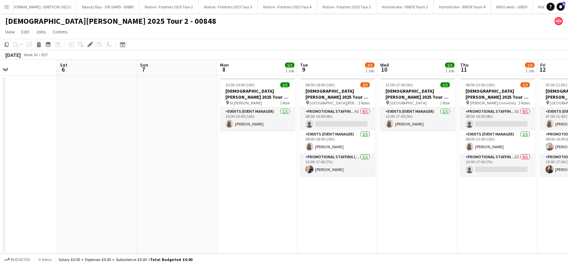
scroll to position [0, 205]
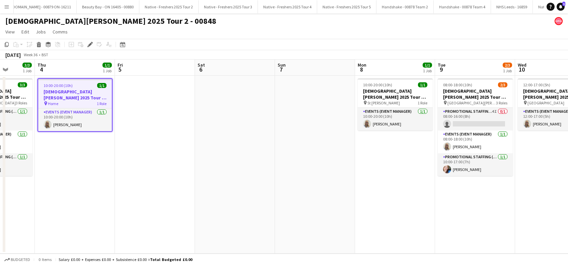
drag, startPoint x: 507, startPoint y: 194, endPoint x: 249, endPoint y: 218, distance: 259.4
click at [249, 218] on app-calendar-viewport "Mon 1 Tue 2 1/1 1 Job Wed 3 3/3 1 Job Thu 4 1/1 1 Job Fri 5 Sat 6 Sun 7 Mon 8 1…" at bounding box center [284, 157] width 568 height 194
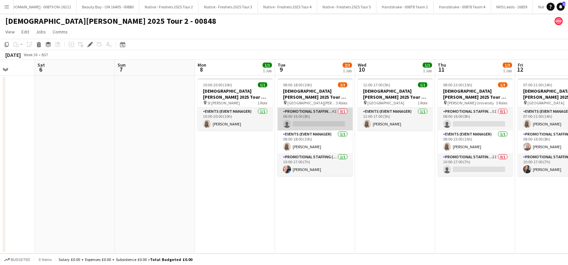
click at [322, 120] on app-card-role "Promotional Staffing (Brand Ambassadors) 4I 0/1 08:00-16:00 (8h) single-neutral…" at bounding box center [315, 119] width 75 height 23
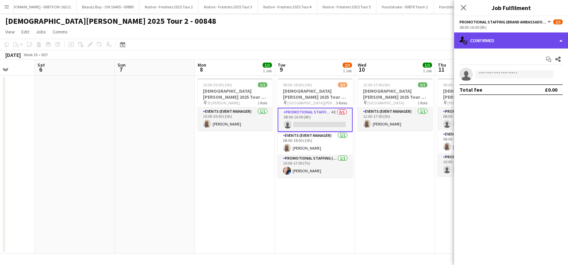
click at [501, 43] on div "single-neutral-actions-check-2 Confirmed" at bounding box center [511, 40] width 114 height 16
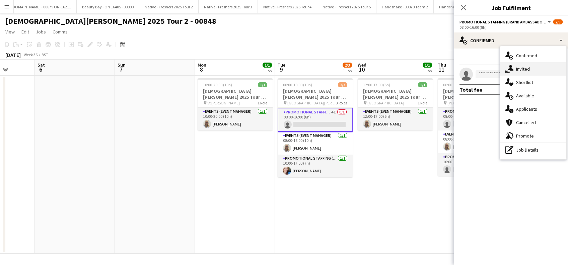
click at [524, 70] on span "Invited" at bounding box center [523, 69] width 14 height 6
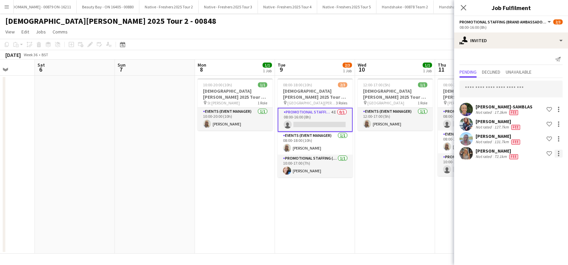
click at [558, 153] on div at bounding box center [558, 153] width 1 height 1
click at [529, 199] on span "Start chat" at bounding box center [529, 198] width 23 height 6
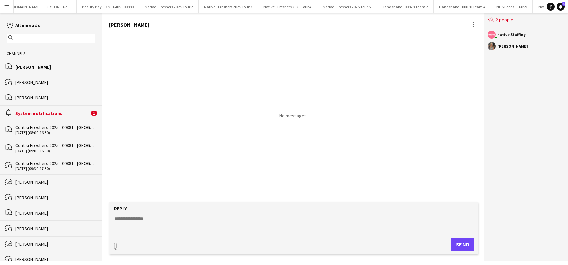
click at [144, 223] on textarea at bounding box center [295, 224] width 362 height 17
paste textarea "**********"
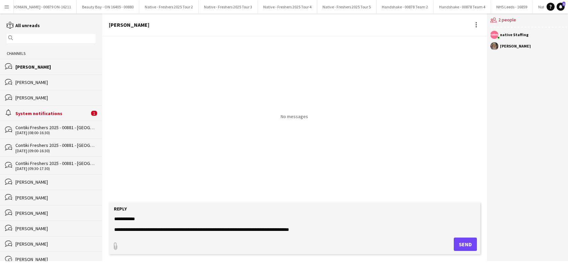
type textarea "**********"
click at [458, 247] on button "Send" at bounding box center [465, 244] width 23 height 13
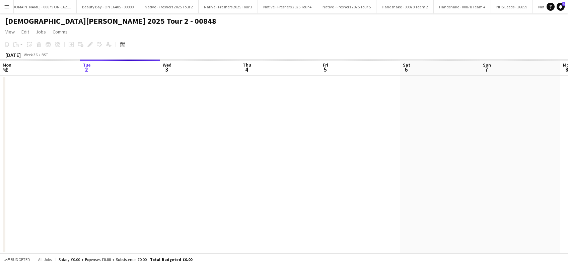
scroll to position [0, 231]
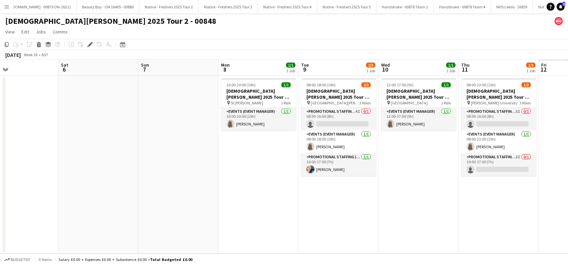
drag, startPoint x: 477, startPoint y: 192, endPoint x: 208, endPoint y: 206, distance: 269.1
click at [205, 207] on app-calendar-viewport "Tue 2 1/1 1 Job Wed 3 3/3 1 Job Thu 4 1/1 1 Job Fri 5 Sat 6 Sun 7 Mon 8 1/1 1 J…" at bounding box center [284, 157] width 568 height 194
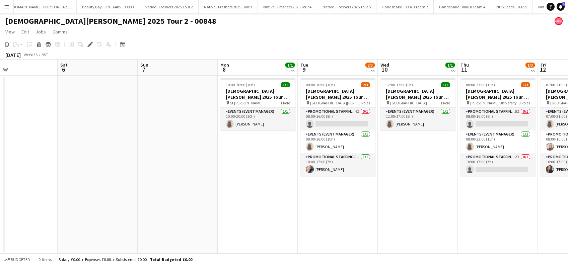
scroll to position [0, 203]
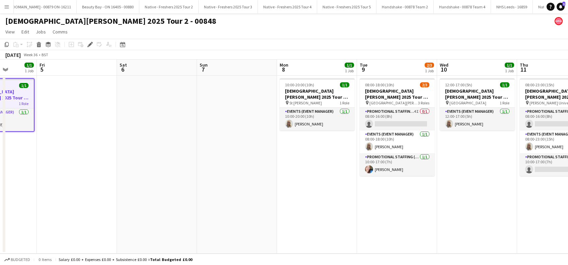
drag, startPoint x: 343, startPoint y: 214, endPoint x: 315, endPoint y: 220, distance: 28.3
click at [315, 220] on app-calendar-viewport "Tue 2 1/1 1 Job Wed 3 3/3 1 Job Thu 4 1/1 1 Job Fri 5 Sat 6 Sun 7 Mon 8 1/1 1 J…" at bounding box center [284, 157] width 568 height 194
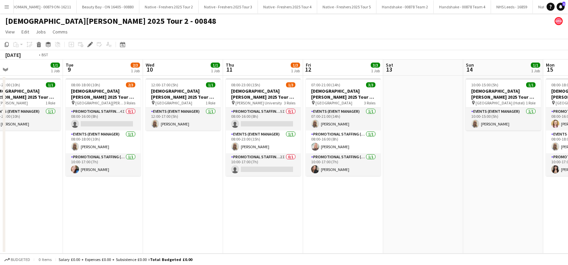
drag, startPoint x: 327, startPoint y: 205, endPoint x: 255, endPoint y: 209, distance: 72.2
click at [255, 209] on app-calendar-viewport "Thu 4 1/1 1 Job Fri 5 Sat 6 Sun 7 Mon 8 1/1 1 Job Tue 9 2/3 1 Job Wed 10 1/1 1 …" at bounding box center [284, 157] width 568 height 194
click at [264, 122] on app-card-role "Promotional Staffing (Brand Ambassadors) 5I 0/1 08:00-16:00 (8h) single-neutral…" at bounding box center [262, 119] width 75 height 23
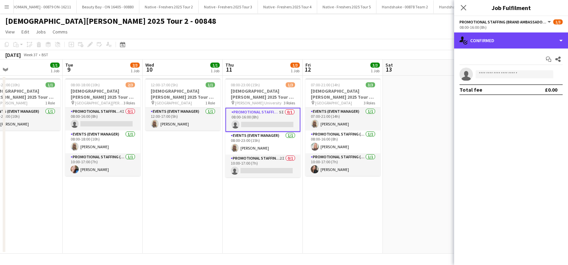
drag, startPoint x: 501, startPoint y: 35, endPoint x: 518, endPoint y: 46, distance: 20.3
click at [501, 35] on div "single-neutral-actions-check-2 Confirmed" at bounding box center [511, 40] width 114 height 16
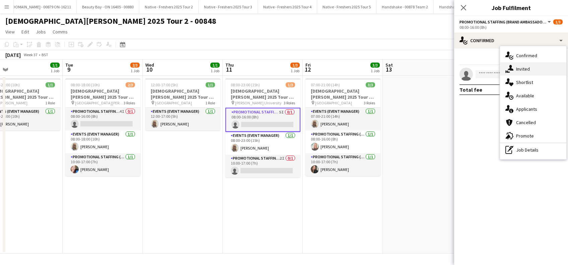
click at [525, 71] on span "Invited" at bounding box center [523, 69] width 14 height 6
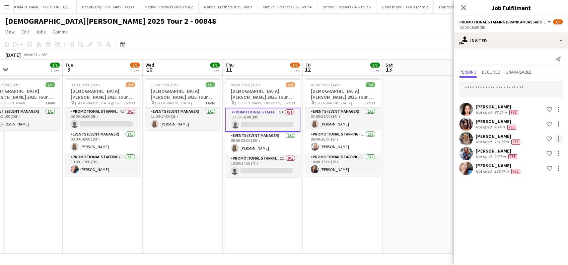
click at [560, 140] on div at bounding box center [559, 139] width 8 height 8
click at [533, 185] on span "Start chat" at bounding box center [529, 184] width 23 height 6
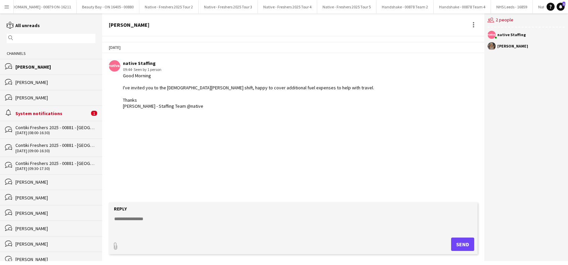
click at [180, 210] on div "Reply" at bounding box center [293, 209] width 362 height 6
click at [154, 216] on textarea at bounding box center [295, 224] width 362 height 17
paste textarea "**********"
type textarea "**********"
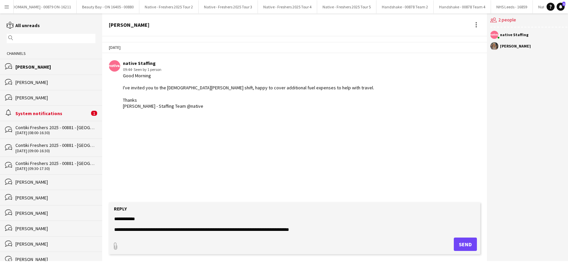
drag, startPoint x: 140, startPoint y: 228, endPoint x: 89, endPoint y: 194, distance: 61.5
click at [94, 201] on div "reading All unreads magnifier Channels bubbles Jerrica Learmonth bubbles Niamh …" at bounding box center [284, 137] width 568 height 248
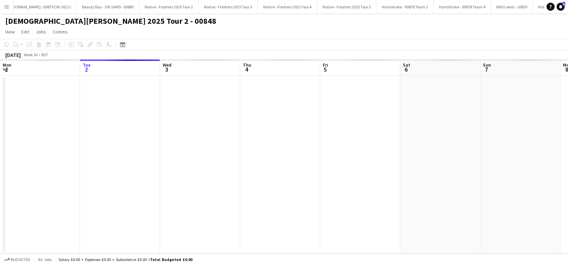
scroll to position [0, 231]
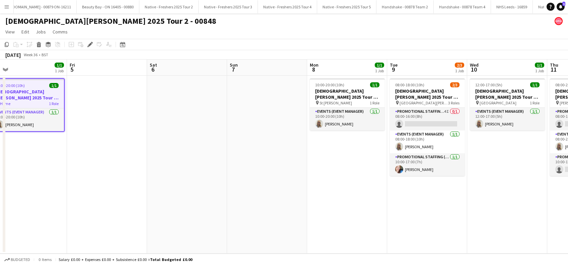
drag, startPoint x: 497, startPoint y: 192, endPoint x: 206, endPoint y: 205, distance: 290.4
click at [206, 205] on app-calendar-viewport "Mon 1 Tue 2 1/1 1 Job Wed 3 3/3 1 Job Thu 4 1/1 1 Job Fri 5 Sat 6 Sun 7 Mon 8 1…" at bounding box center [284, 157] width 568 height 194
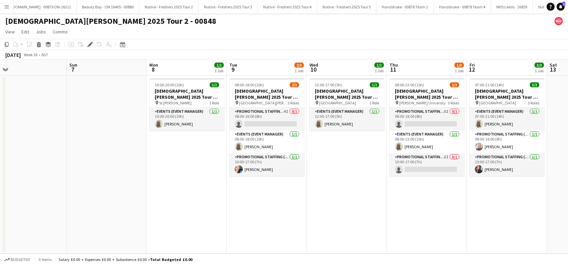
scroll to position [0, 251]
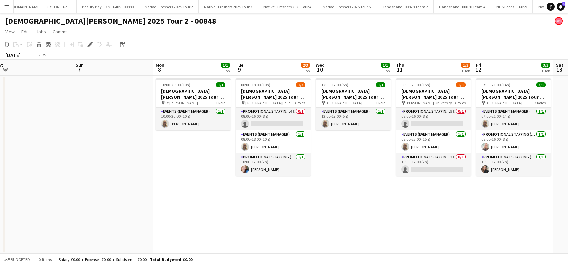
drag, startPoint x: 379, startPoint y: 215, endPoint x: 291, endPoint y: 227, distance: 88.6
click at [288, 228] on app-calendar-viewport "Wed 3 3/3 1 Job Thu 4 1/1 1 Job Fri 5 Sat 6 Sun 7 Mon 8 1/1 1 Job Tue 9 2/3 1 J…" at bounding box center [284, 157] width 568 height 194
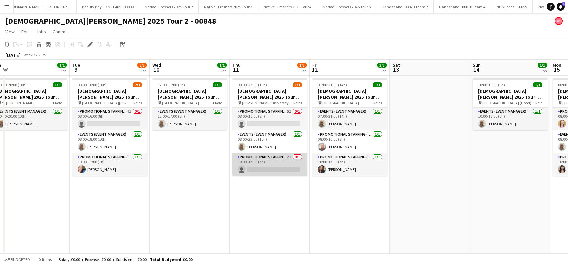
click at [263, 166] on app-card-role "Promotional Staffing (Brand Ambassadors) 2I 0/1 10:00-17:00 (7h) single-neutral…" at bounding box center [270, 164] width 75 height 23
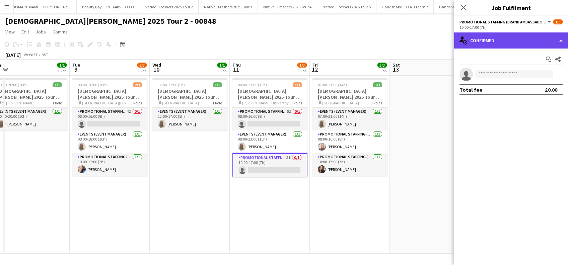
click at [504, 38] on div "single-neutral-actions-check-2 Confirmed" at bounding box center [511, 40] width 114 height 16
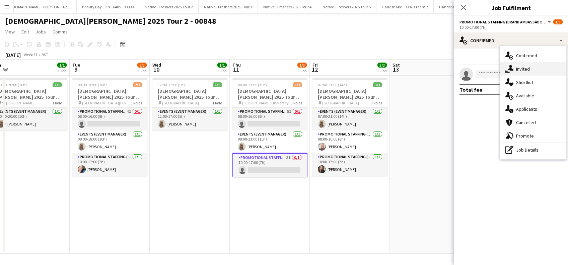
click at [521, 68] on span "Invited" at bounding box center [523, 69] width 14 height 6
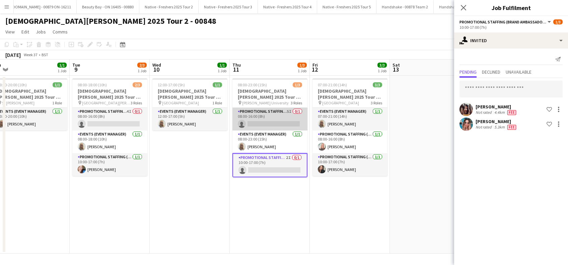
click at [267, 123] on app-card-role "Promotional Staffing (Brand Ambassadors) 5I 0/1 08:00-16:00 (8h) single-neutral…" at bounding box center [270, 119] width 75 height 23
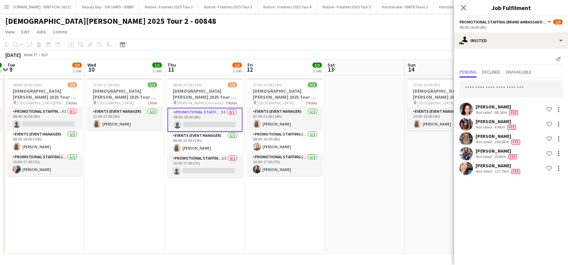
scroll to position [0, 337]
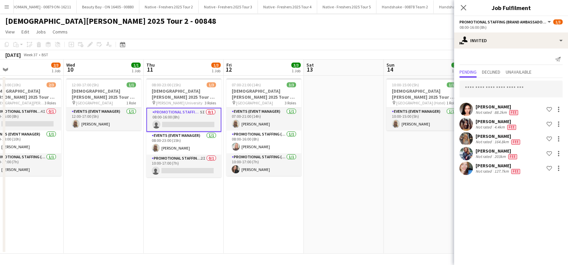
drag, startPoint x: 333, startPoint y: 231, endPoint x: 247, endPoint y: 232, distance: 85.8
click at [247, 232] on app-calendar-viewport "Fri 5 Sat 6 Sun 7 Mon 8 1/1 1 Job Tue 9 2/3 1 Job Wed 10 1/1 1 Job Thu 11 1/3 1…" at bounding box center [284, 157] width 568 height 194
click at [560, 169] on div at bounding box center [559, 169] width 8 height 8
click at [530, 215] on span "Start chat" at bounding box center [529, 213] width 23 height 6
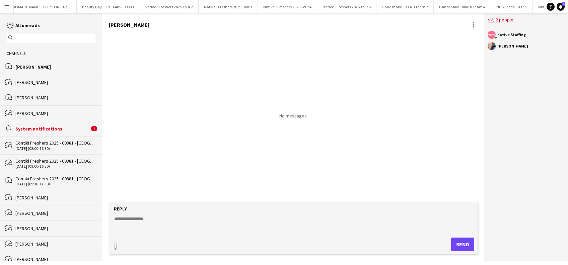
click at [157, 216] on textarea at bounding box center [295, 224] width 362 height 17
paste textarea "**********"
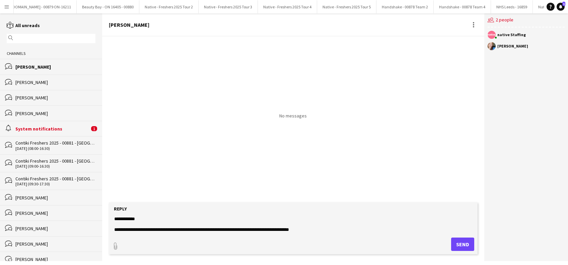
scroll to position [15, 0]
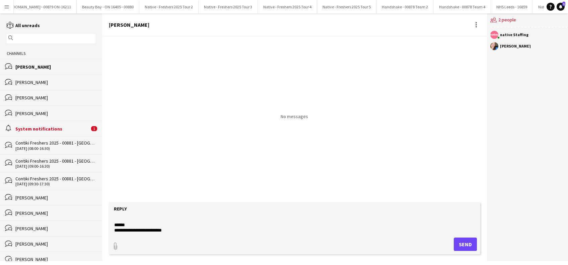
type textarea "**********"
click at [466, 248] on button "Send" at bounding box center [465, 244] width 23 height 13
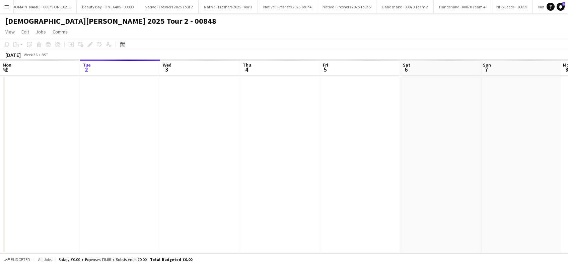
scroll to position [0, 231]
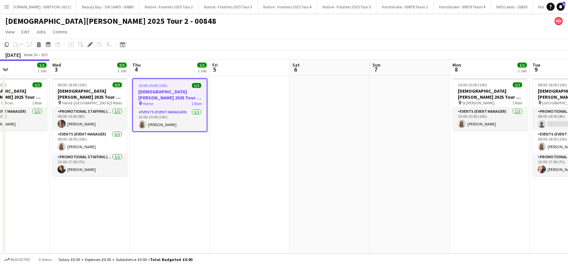
drag, startPoint x: 453, startPoint y: 174, endPoint x: 211, endPoint y: 199, distance: 243.5
click at [211, 199] on app-calendar-viewport "Sat 30 Sun 31 Mon 1 Tue 2 1/1 1 Job Wed 3 3/3 1 Job Thu 4 1/1 1 Job Fri 5 Sat 6…" at bounding box center [284, 157] width 568 height 194
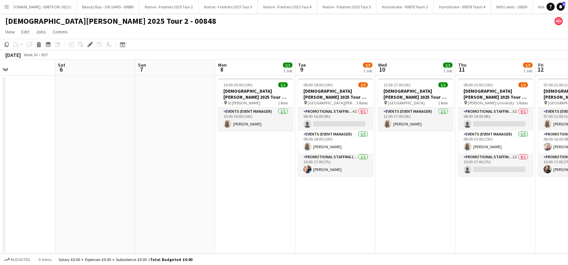
drag, startPoint x: 318, startPoint y: 191, endPoint x: 253, endPoint y: 199, distance: 64.8
click at [234, 196] on app-calendar-viewport "Mon 1 Tue 2 1/1 1 Job Wed 3 3/3 1 Job Thu 4 1/1 1 Job Fri 5 Sat 6 Sun 7 Mon 8 1…" at bounding box center [284, 157] width 568 height 194
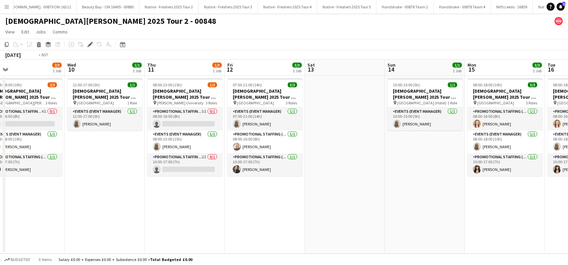
drag, startPoint x: 410, startPoint y: 201, endPoint x: 263, endPoint y: 212, distance: 147.2
click at [263, 212] on app-calendar-viewport "Fri 5 Sat 6 Sun 7 Mon 8 1/1 1 Job Tue 9 2/3 1 Job Wed 10 1/1 1 Job Thu 11 1/3 1…" at bounding box center [284, 157] width 568 height 194
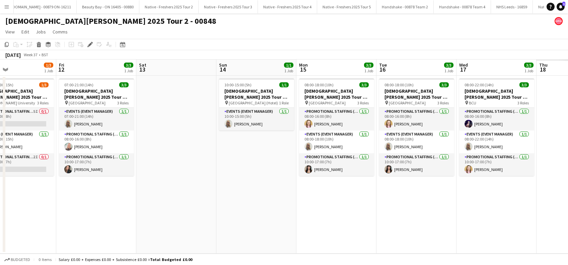
scroll to position [0, 270]
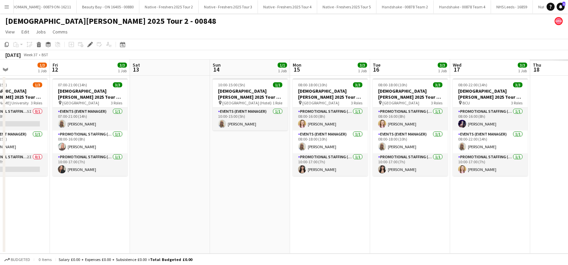
drag, startPoint x: 334, startPoint y: 215, endPoint x: 294, endPoint y: 220, distance: 39.8
click at [294, 220] on app-calendar-viewport "Mon 8 1/1 1 Job Tue 9 2/3 1 Job Wed 10 1/1 1 Job Thu 11 1/3 1 Job Fri 12 3/3 1 …" at bounding box center [284, 157] width 568 height 194
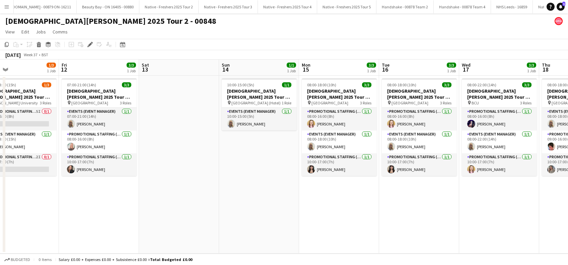
drag, startPoint x: 387, startPoint y: 217, endPoint x: 504, endPoint y: 206, distance: 117.7
click at [504, 206] on app-calendar-viewport "Tue 9 2/3 1 Job Wed 10 1/1 1 Job Thu 11 1/3 1 Job Fri 12 3/3 1 Job Sat 13 Sun 1…" at bounding box center [284, 157] width 568 height 194
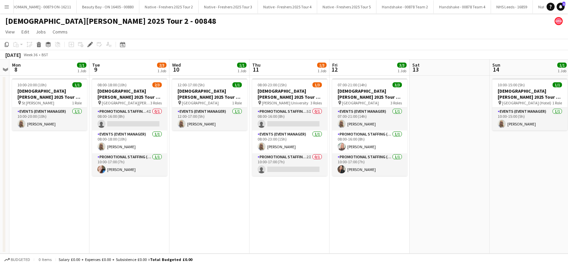
drag, startPoint x: 168, startPoint y: 215, endPoint x: 385, endPoint y: 224, distance: 217.0
click at [385, 224] on app-calendar-viewport "Sat 6 Sun 7 Mon 8 1/1 1 Job Tue 9 2/3 1 Job Wed 10 1/1 1 Job Thu 11 1/3 1 Job F…" at bounding box center [284, 157] width 568 height 194
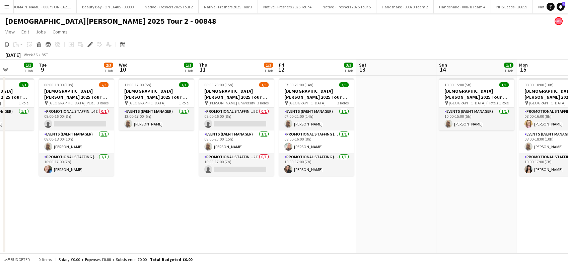
drag, startPoint x: 124, startPoint y: 220, endPoint x: 231, endPoint y: 221, distance: 106.9
click at [231, 221] on app-calendar-viewport "Sat 6 Sun 7 Mon 8 1/1 1 Job Tue 9 2/3 1 Job Wed 10 1/1 1 Job Thu 11 1/3 1 Job F…" at bounding box center [284, 157] width 568 height 194
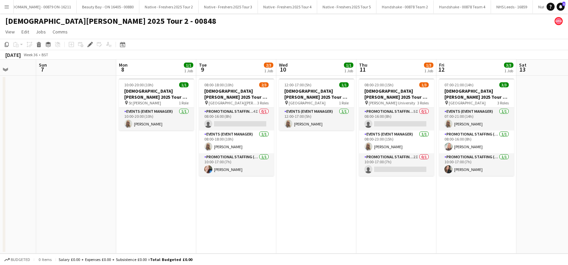
click at [246, 209] on app-date-cell "08:00-18:00 (10h) 2/3 Lady Garden 2025 Tour 2 - 00848 - St Andrews University p…" at bounding box center [236, 165] width 80 height 178
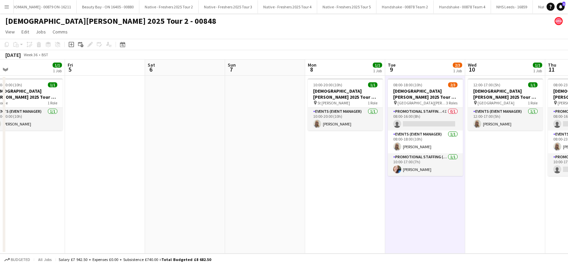
drag, startPoint x: 229, startPoint y: 218, endPoint x: 461, endPoint y: 203, distance: 232.0
click at [483, 205] on app-calendar-viewport "Tue 2 1/1 1 Job Wed 3 3/3 1 Job Thu 4 1/1 1 Job Fri 5 Sat 6 Sun 7 Mon 8 1/1 1 J…" at bounding box center [284, 157] width 568 height 194
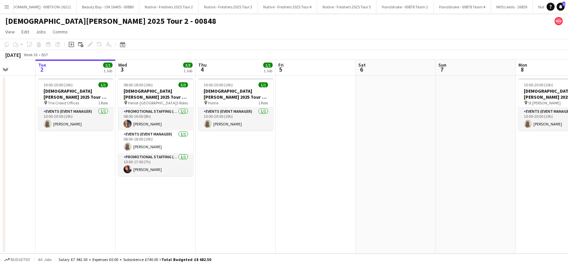
drag, startPoint x: 292, startPoint y: 215, endPoint x: 313, endPoint y: 218, distance: 21.1
click at [313, 218] on app-calendar-viewport "Sat 30 Sun 31 Mon 1 Tue 2 1/1 1 Job Wed 3 3/3 1 Job Thu 4 1/1 1 Job Fri 5 Sat 6…" at bounding box center [284, 157] width 568 height 194
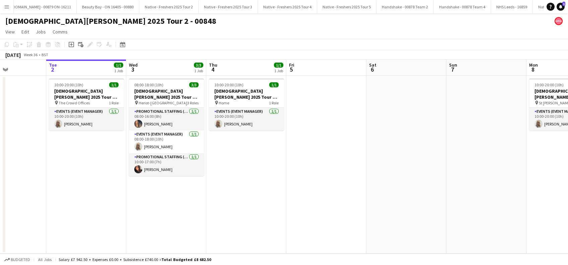
click at [165, 205] on app-date-cell "08:00-18:00 (10h) 3/3 Lady Garden 2025 Tour 2 - 00848 - Heriot-Watt University …" at bounding box center [166, 165] width 80 height 178
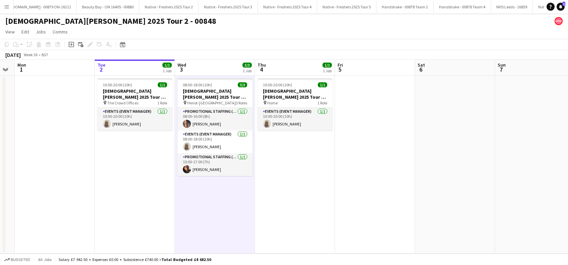
scroll to position [0, 212]
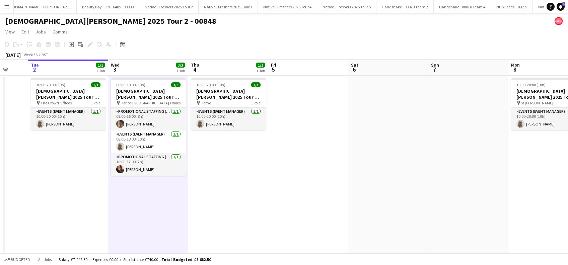
drag, startPoint x: 453, startPoint y: 192, endPoint x: 435, endPoint y: 221, distance: 34.0
click at [435, 221] on app-calendar-viewport "Sat 30 Sun 31 Mon 1 Tue 2 1/1 1 Job Wed 3 3/3 1 Job Thu 4 1/1 1 Job Fri 5 Sat 6…" at bounding box center [284, 157] width 568 height 194
click at [139, 123] on app-card-role "Promotional Staffing (Brand Ambassadors) 1/1 08:00-16:00 (8h) Aaliyah Learmonth" at bounding box center [148, 119] width 75 height 23
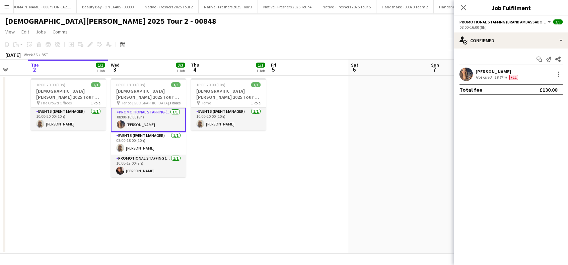
click at [496, 72] on div "Aaliyah Learmonth" at bounding box center [498, 72] width 44 height 6
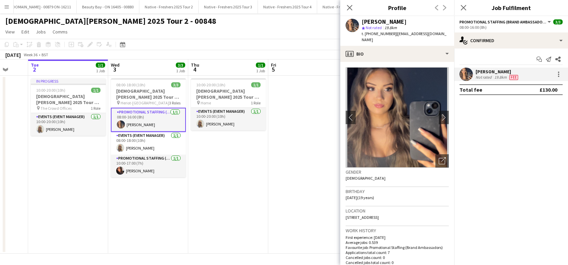
click at [265, 192] on app-date-cell "10:00-20:00 (10h) 1/1 Lady Garden 2025 Tour 2 - 00848 - Travel Day pin Home 1 R…" at bounding box center [228, 165] width 80 height 178
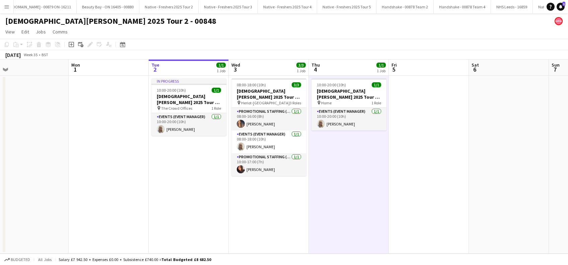
drag, startPoint x: 201, startPoint y: 218, endPoint x: 321, endPoint y: 217, distance: 120.6
click at [321, 217] on app-calendar-viewport "Fri 29 Sat 30 Sun 31 Mon 1 Tue 2 1/1 1 Job Wed 3 3/3 1 Job Thu 4 1/1 1 Job Fri …" at bounding box center [284, 157] width 568 height 194
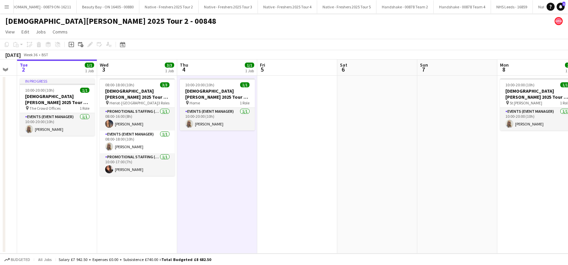
drag, startPoint x: 259, startPoint y: 225, endPoint x: 246, endPoint y: 200, distance: 28.5
click at [171, 226] on app-calendar-viewport "Fri 29 Sat 30 Sun 31 Mon 1 Tue 2 1/1 1 Job Wed 3 3/3 1 Job Thu 4 1/1 1 Job Fri …" at bounding box center [284, 157] width 568 height 194
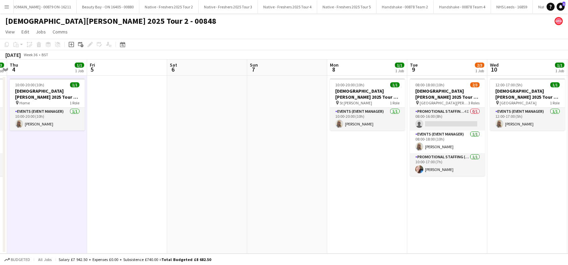
drag, startPoint x: 335, startPoint y: 207, endPoint x: 171, endPoint y: 220, distance: 164.3
click at [171, 220] on app-calendar-viewport "Sun 31 Mon 1 Tue 2 1/1 1 Job Wed 3 3/3 1 Job Thu 4 1/1 1 Job Fri 5 Sat 6 Sun 7 …" at bounding box center [284, 157] width 568 height 194
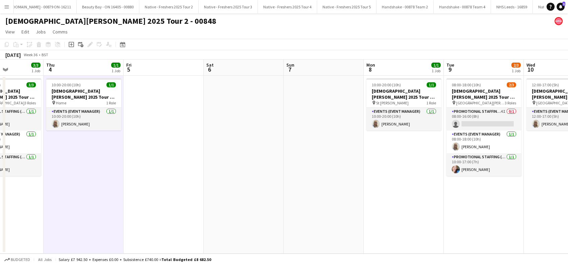
drag, startPoint x: 361, startPoint y: 214, endPoint x: 233, endPoint y: 225, distance: 128.8
click at [233, 225] on app-calendar-viewport "Sun 31 Mon 1 Tue 2 1/1 1 Job Wed 3 3/3 1 Job Thu 4 1/1 1 Job Fri 5 Sat 6 Sun 7 …" at bounding box center [284, 157] width 568 height 194
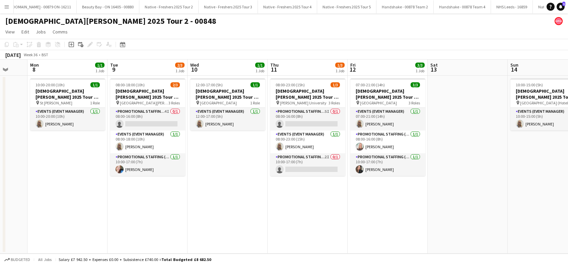
scroll to position [0, 216]
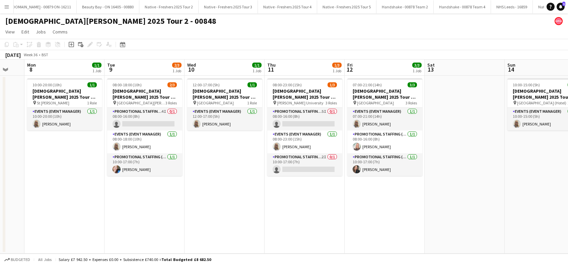
drag, startPoint x: 361, startPoint y: 214, endPoint x: 263, endPoint y: 228, distance: 98.7
click at [263, 228] on app-calendar-viewport "Fri 5 Sat 6 Sun 7 Mon 8 1/1 1 Job Tue 9 2/3 1 Job Wed 10 1/1 1 Job Thu 11 1/3 1…" at bounding box center [284, 157] width 568 height 194
click at [229, 198] on app-date-cell "12:00-17:00 (5h) 1/1 Lady Garden 2025 Tour 2 - 00848 - Travel Day pin Aberdeen …" at bounding box center [225, 165] width 80 height 178
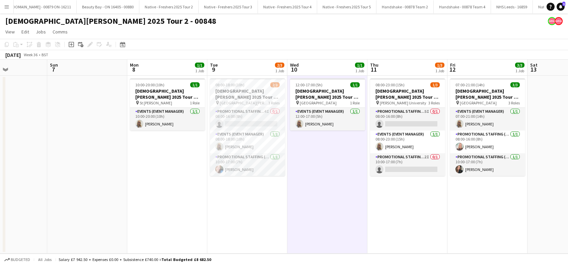
scroll to position [0, 192]
drag, startPoint x: 146, startPoint y: 210, endPoint x: 249, endPoint y: 205, distance: 103.6
click at [249, 205] on app-calendar-viewport "Thu 4 1/1 1 Job Fri 5 Sat 6 Sun 7 Mon 8 1/1 1 Job Tue 9 2/3 1 Job Wed 10 1/1 1 …" at bounding box center [284, 157] width 568 height 194
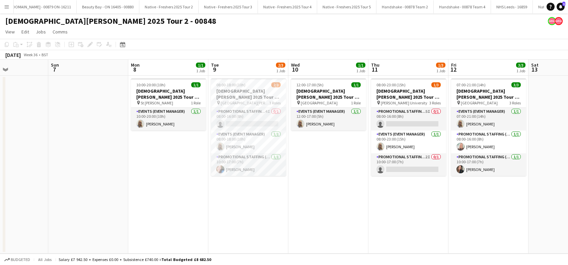
click at [316, 195] on app-date-cell "12:00-17:00 (5h) 1/1 Lady Garden 2025 Tour 2 - 00848 - Travel Day pin Aberdeen …" at bounding box center [328, 165] width 80 height 178
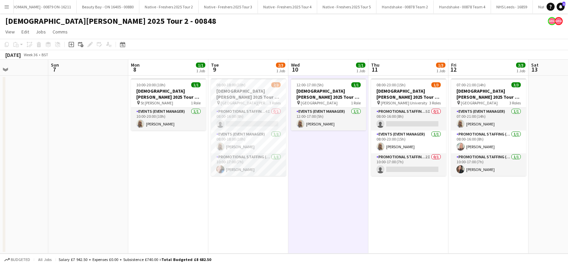
click at [166, 190] on app-date-cell "10:00-20:00 (10h) 1/1 Lady Garden 2025 Tour 2 - 00848 - Travel Day pin St Andre…" at bounding box center [168, 165] width 80 height 178
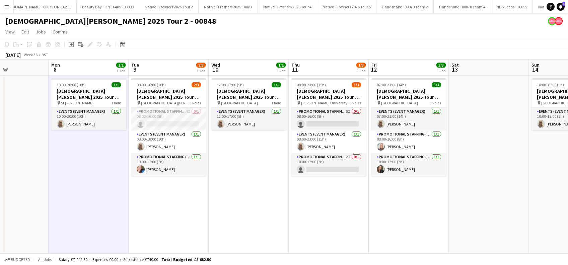
scroll to position [0, 282]
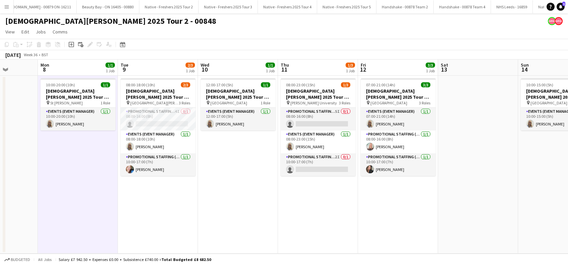
drag, startPoint x: 308, startPoint y: 211, endPoint x: 218, endPoint y: 228, distance: 92.2
click at [218, 228] on app-calendar-viewport "Thu 4 1/1 1 Job Fri 5 Sat 6 Sun 7 Mon 8 1/1 1 Job Tue 9 2/3 1 Job Wed 10 1/1 1 …" at bounding box center [284, 157] width 568 height 194
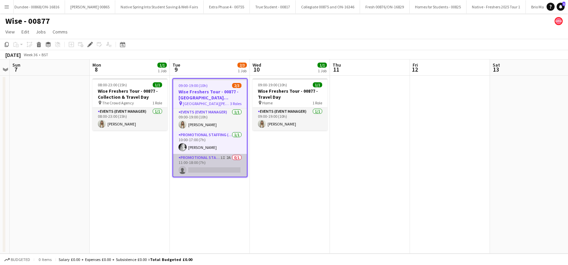
click at [206, 169] on app-card-role "Promotional Staffing (Brand Ambassadors) 1I 2A 0/1 11:00-18:00 (7h) single-neut…" at bounding box center [210, 165] width 74 height 23
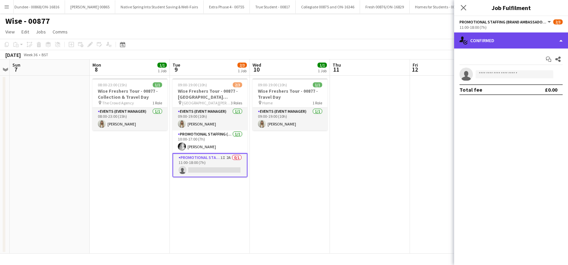
click at [512, 42] on div "single-neutral-actions-check-2 Confirmed" at bounding box center [511, 40] width 114 height 16
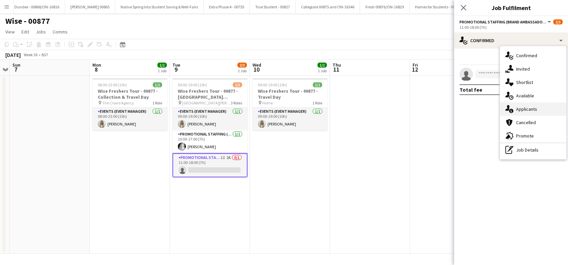
click at [527, 107] on span "Applicants" at bounding box center [526, 109] width 21 height 6
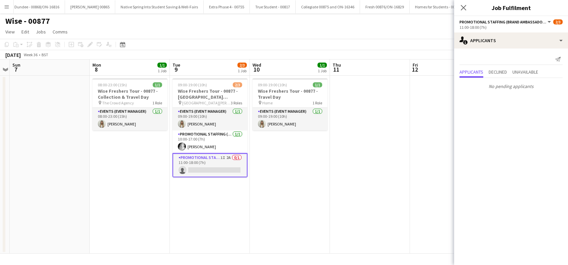
click at [464, 6] on icon "Close pop-in" at bounding box center [463, 7] width 5 height 5
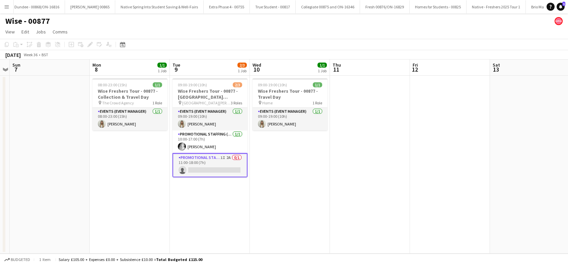
click at [338, 171] on app-date-cell at bounding box center [370, 165] width 80 height 178
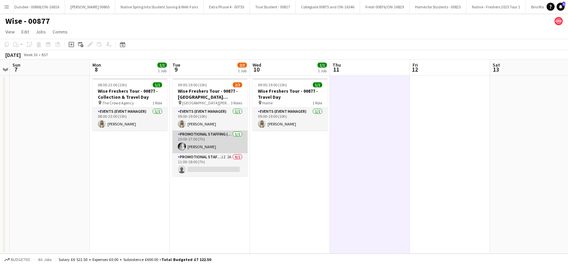
click at [209, 147] on app-card-role "Promotional Staffing (Brand Ambassadors) 1/1 10:00-17:00 (7h) Emily Buchanan" at bounding box center [210, 142] width 75 height 23
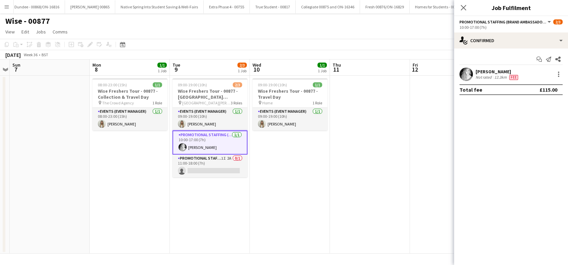
click at [494, 73] on div "Emily Buchanan" at bounding box center [498, 72] width 44 height 6
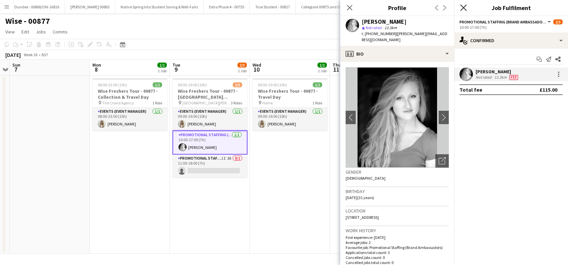
click at [463, 9] on icon at bounding box center [463, 7] width 6 height 6
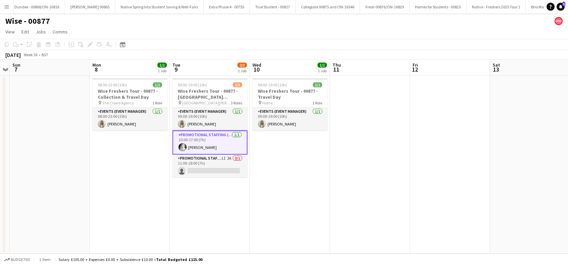
click at [296, 168] on app-date-cell "09:00-19:00 (10h) 1/1 Wise Freshers Tour - 00877 - Travel Day pin Home 1 Role E…" at bounding box center [290, 165] width 80 height 178
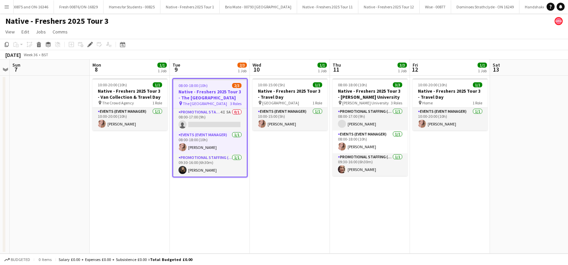
scroll to position [0, 1276]
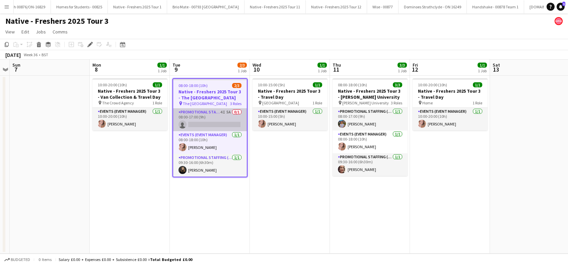
click at [212, 121] on app-card-role "Promotional Staffing (Brand Ambassadors) 4I 5A 0/1 08:00-17:00 (9h) single-neut…" at bounding box center [210, 120] width 74 height 23
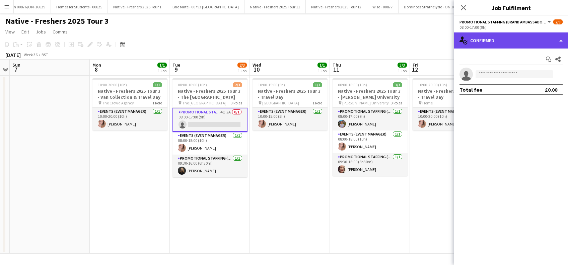
click at [500, 37] on div "single-neutral-actions-check-2 Confirmed" at bounding box center [511, 40] width 114 height 16
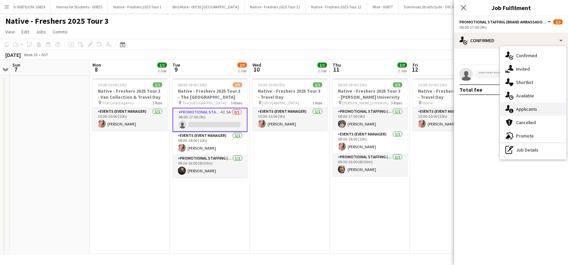
click at [531, 111] on span "Applicants" at bounding box center [526, 109] width 21 height 6
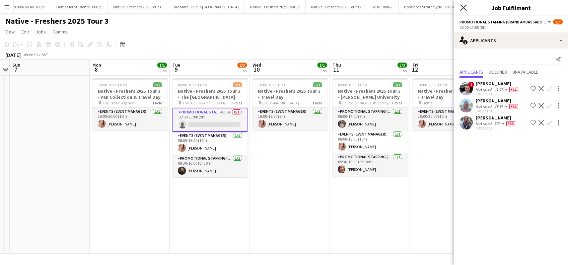
click at [465, 5] on icon "Close pop-in" at bounding box center [463, 7] width 6 height 6
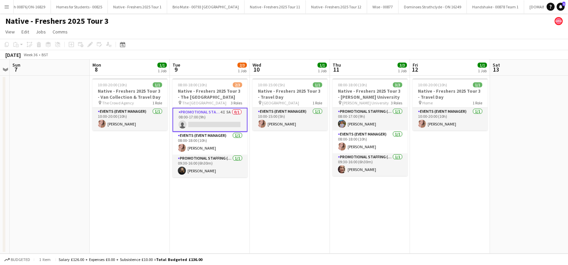
scroll to position [0, 212]
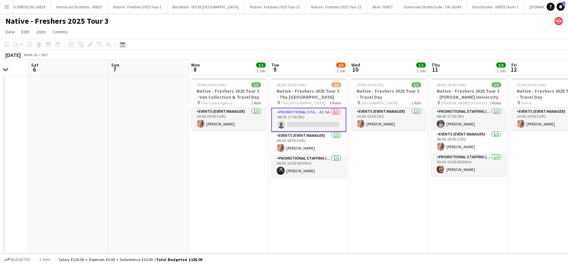
drag, startPoint x: 142, startPoint y: 221, endPoint x: 241, endPoint y: 221, distance: 98.8
click at [241, 221] on app-calendar-viewport "Wed 3 Thu 4 Fri 5 Sat 6 Sun 7 Mon 8 1/1 1 Job Tue 9 2/3 1 Job Wed 10 1/1 1 Job …" at bounding box center [284, 157] width 568 height 194
drag, startPoint x: 309, startPoint y: 120, endPoint x: 299, endPoint y: 121, distance: 10.1
click at [299, 121] on app-card-role "Promotional Staffing (Brand Ambassadors) 4I 5A 0/1 08:00-17:00 (9h) single-neut…" at bounding box center [308, 120] width 75 height 24
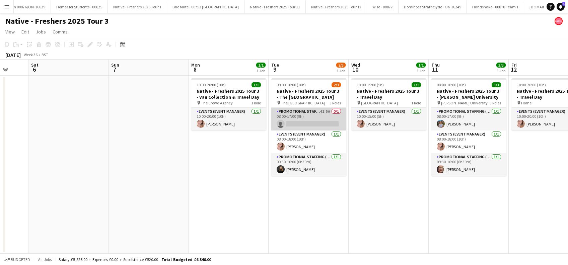
click at [299, 118] on app-card-role "Promotional Staffing (Brand Ambassadors) 4I 5A 0/1 08:00-17:00 (9h) single-neut…" at bounding box center [308, 119] width 75 height 23
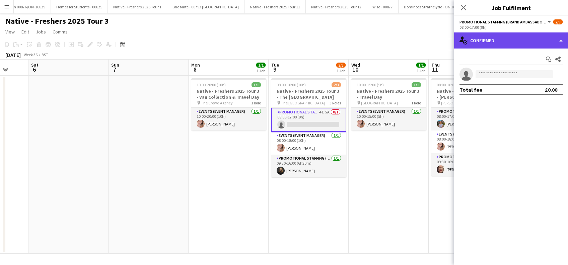
click at [529, 33] on div "single-neutral-actions-check-2 Confirmed" at bounding box center [511, 40] width 114 height 16
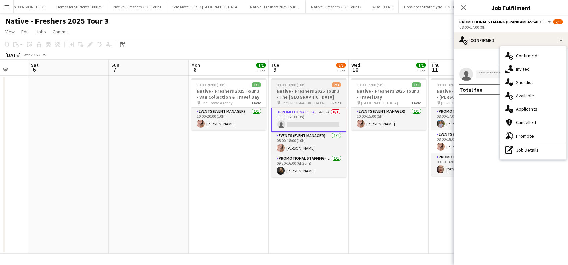
click at [296, 96] on h3 "Native - Freshers 2025 Tour 3 - The [GEOGRAPHIC_DATA]" at bounding box center [308, 94] width 75 height 12
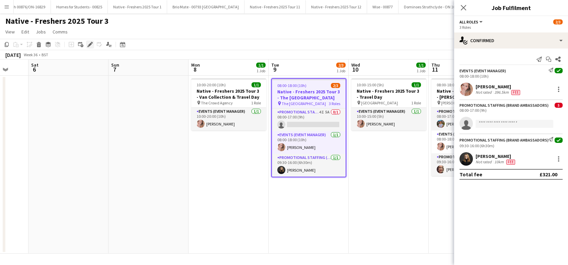
click at [92, 45] on icon "Edit" at bounding box center [89, 44] width 5 height 5
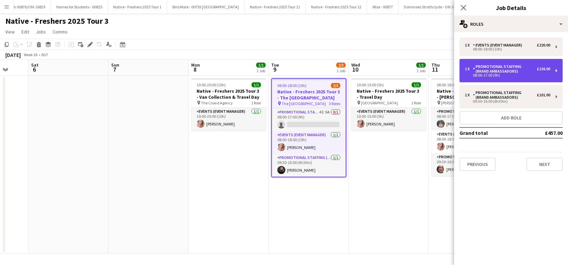
click at [520, 69] on div "Promotional Staffing (Brand Ambassadors)" at bounding box center [505, 68] width 64 height 9
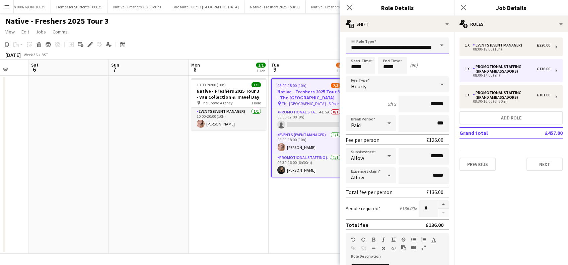
click at [421, 49] on input "**********" at bounding box center [397, 46] width 103 height 17
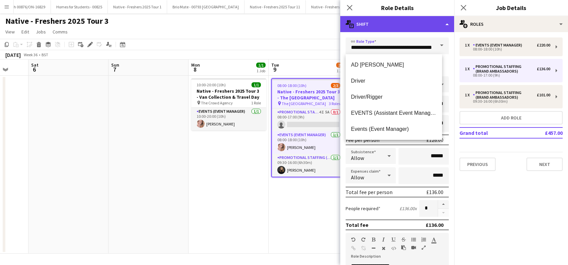
click at [408, 24] on div "multiple-actions-text Shift" at bounding box center [397, 24] width 114 height 16
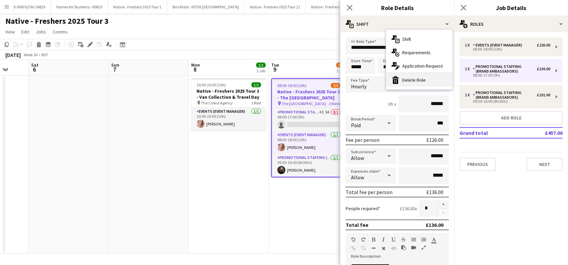
click at [417, 77] on div "bin-2 Delete Role" at bounding box center [419, 79] width 66 height 13
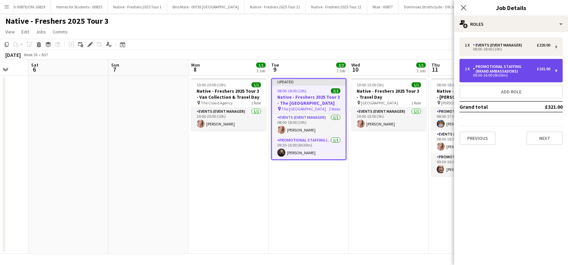
click at [515, 71] on div "Promotional Staffing (Brand Ambassadors)" at bounding box center [505, 68] width 64 height 9
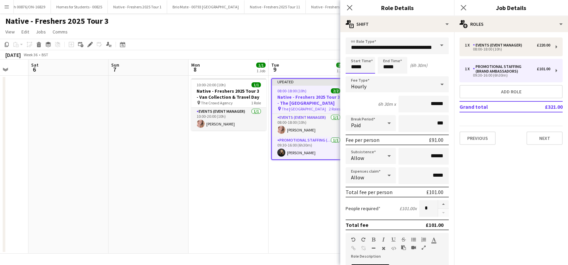
click at [365, 64] on input "*****" at bounding box center [360, 65] width 29 height 17
click at [356, 75] on div at bounding box center [353, 77] width 13 height 7
click at [368, 77] on div at bounding box center [366, 77] width 13 height 7
type input "*****"
click at [368, 77] on div at bounding box center [366, 77] width 13 height 7
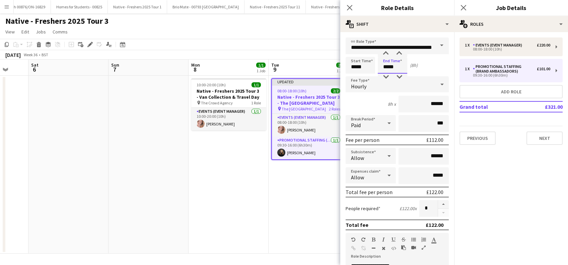
click at [394, 69] on input "*****" at bounding box center [392, 65] width 29 height 17
type input "*****"
click at [386, 52] on div at bounding box center [385, 53] width 13 height 7
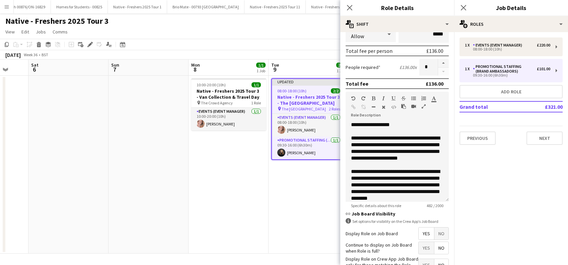
scroll to position [194, 0]
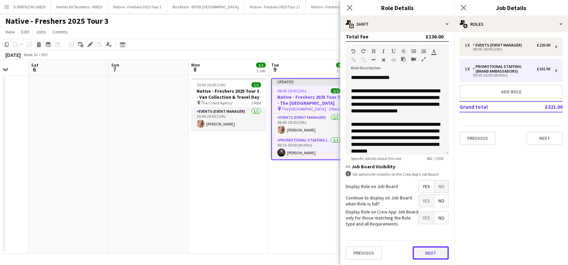
click at [424, 254] on button "Next" at bounding box center [431, 253] width 36 height 13
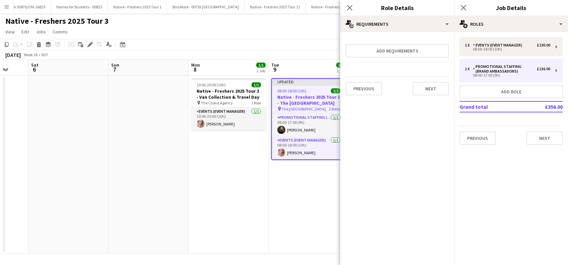
scroll to position [0, 0]
click at [431, 91] on button "Next" at bounding box center [431, 88] width 36 height 13
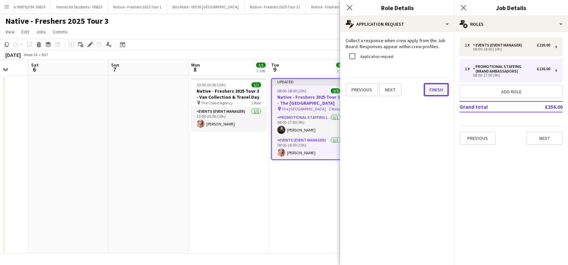
click at [432, 92] on button "Finish" at bounding box center [436, 89] width 25 height 13
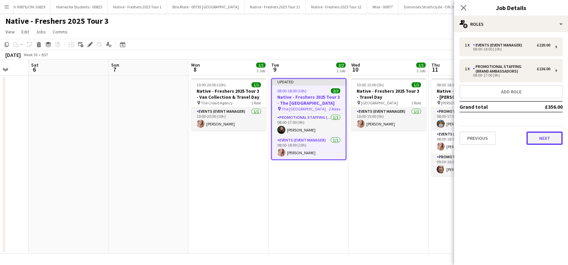
click at [550, 142] on button "Next" at bounding box center [545, 138] width 36 height 13
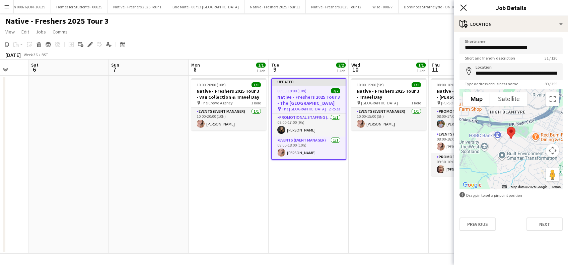
click at [465, 6] on icon "Close pop-in" at bounding box center [463, 7] width 6 height 6
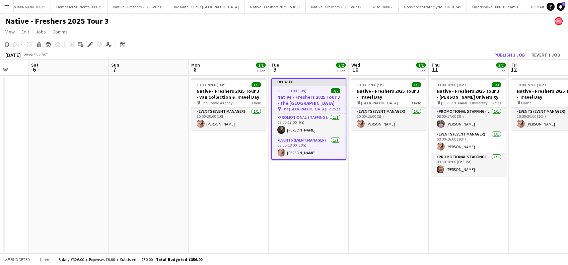
click at [397, 165] on app-date-cell "10:00-15:00 (5h) 1/1 Native - Freshers 2025 Tour 3 - Travel Day pin Aberdeen 1 …" at bounding box center [389, 165] width 80 height 178
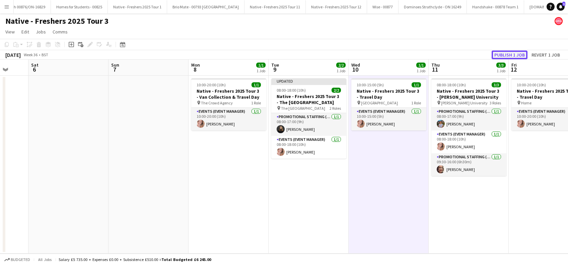
click at [504, 57] on button "Publish 1 job" at bounding box center [510, 55] width 36 height 9
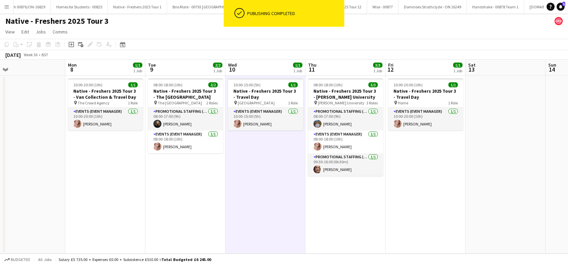
scroll to position [0, 335]
drag, startPoint x: 386, startPoint y: 187, endPoint x: 262, endPoint y: 215, distance: 126.9
click at [262, 215] on app-calendar-viewport "Wed 3 Thu 4 Fri 5 Sat 6 Sun 7 Mon 8 1/1 1 Job Tue 9 2/2 1 Job Wed 10 1/1 1 Job …" at bounding box center [284, 157] width 568 height 194
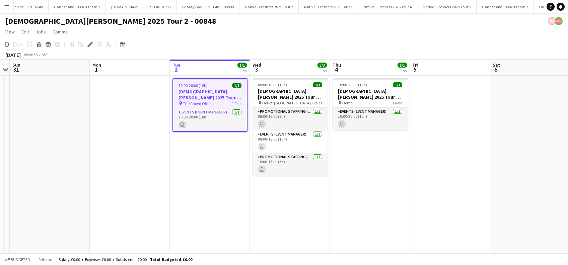
scroll to position [0, 1794]
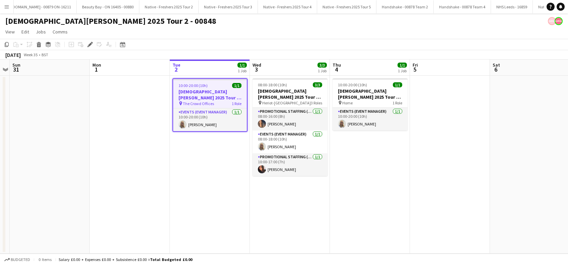
click at [207, 204] on app-date-cell "10:00-20:00 (10h) 1/1 Lady Garden 2025 Tour 2 - 00848 - Van Collection & Travel…" at bounding box center [210, 165] width 80 height 178
